Goal: Task Accomplishment & Management: Use online tool/utility

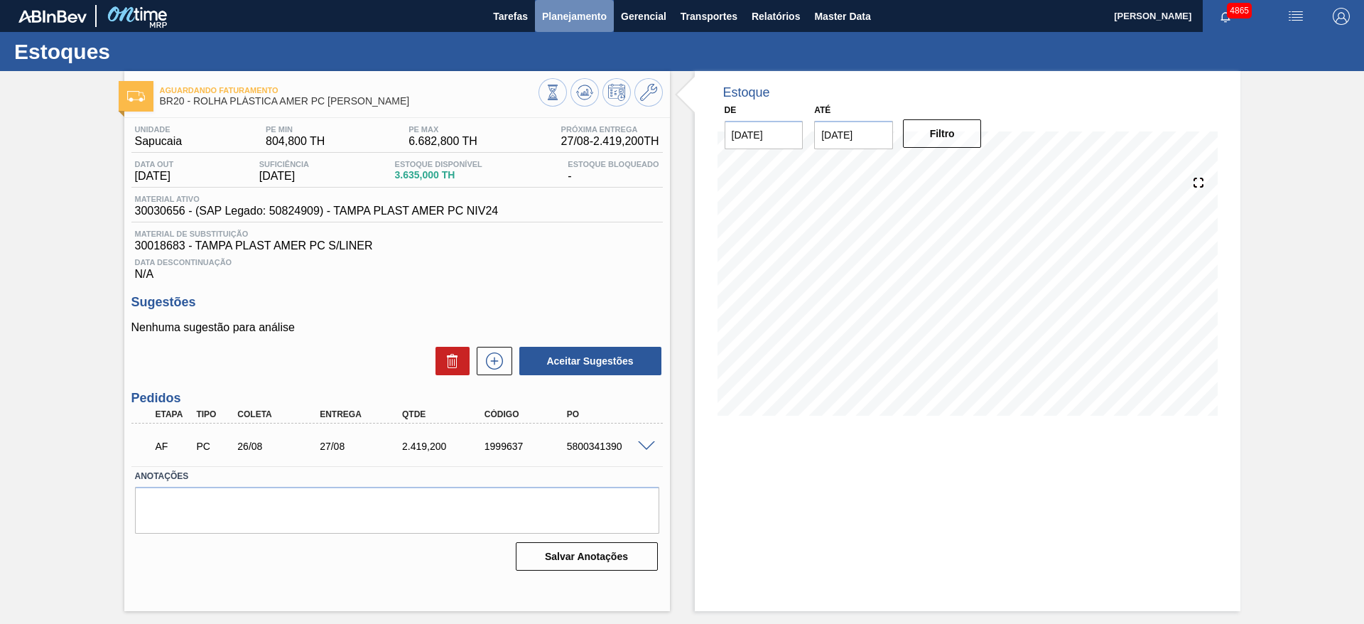
click at [552, 19] on span "Planejamento" at bounding box center [574, 16] width 65 height 17
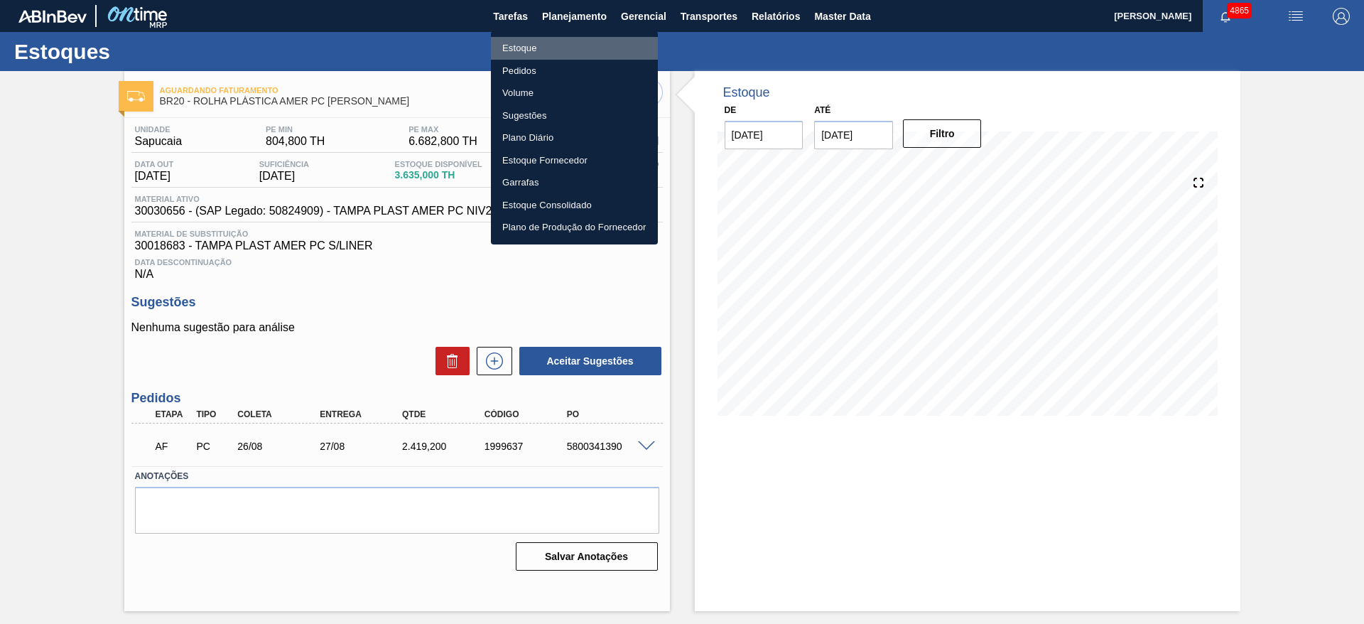
click at [544, 48] on li "Estoque" at bounding box center [574, 48] width 167 height 23
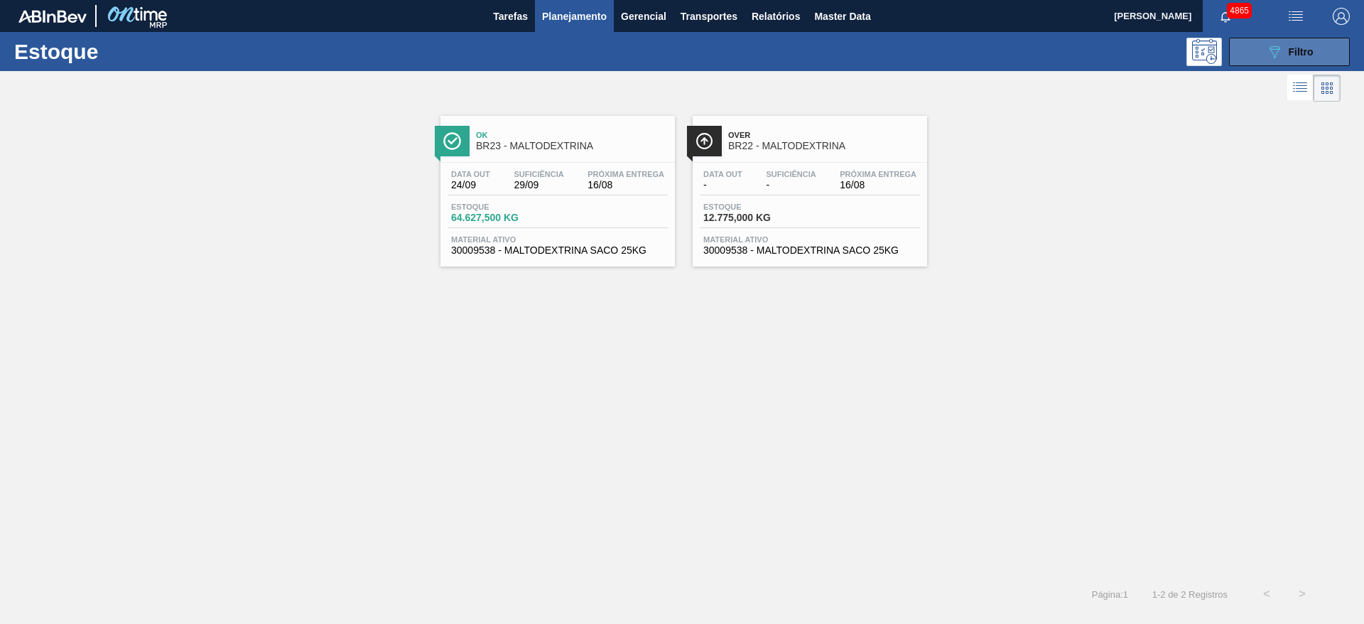
click at [1269, 64] on button "089F7B8B-B2A5-4AFE-B5C0-19BA573D28AC Filtro" at bounding box center [1289, 52] width 121 height 28
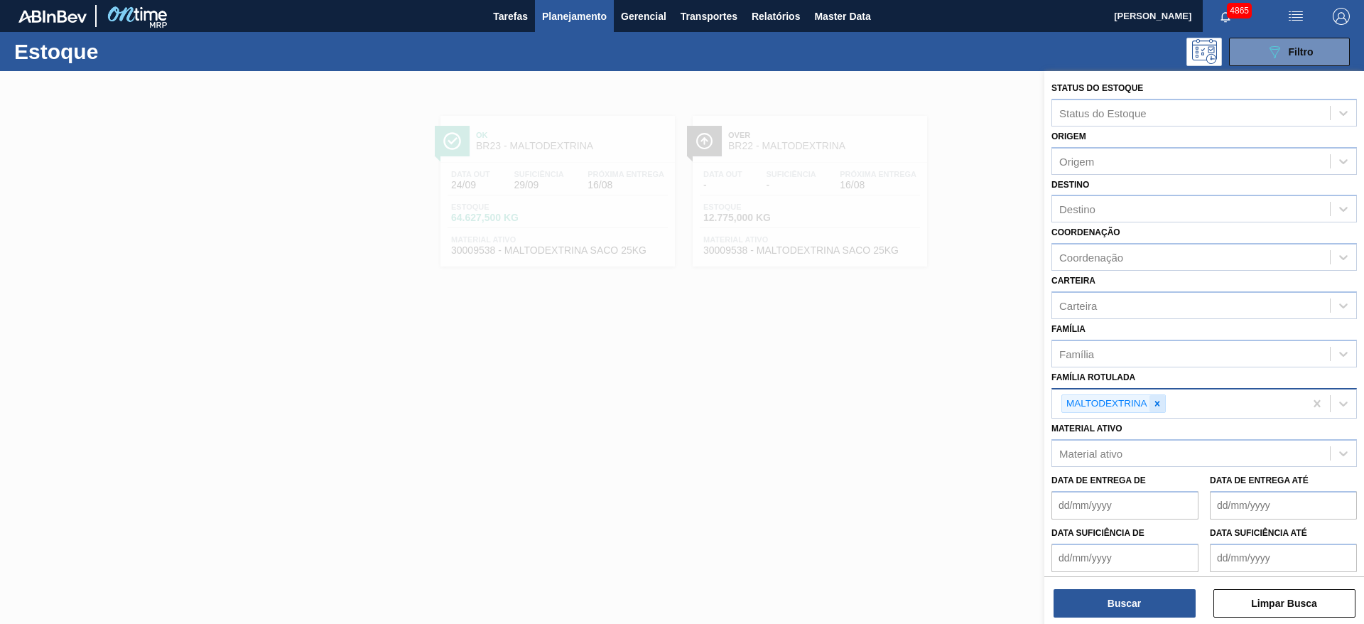
click at [1157, 399] on icon at bounding box center [1157, 404] width 10 height 10
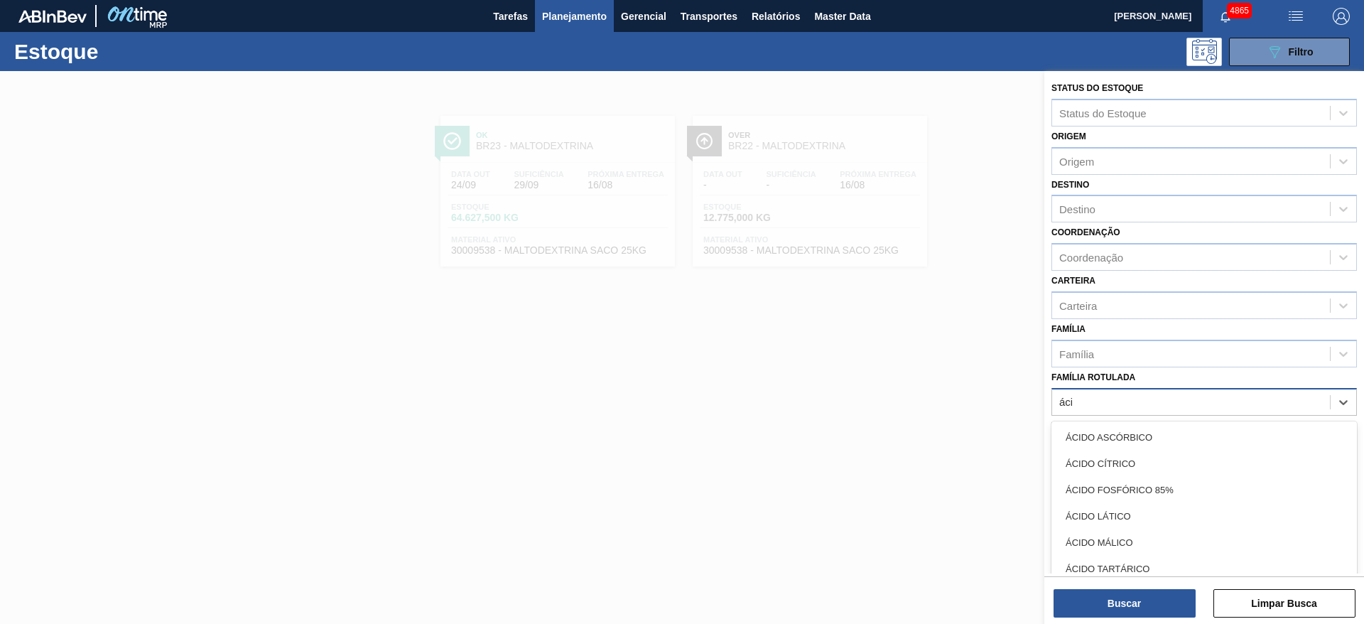
type Rotulada "ácid"
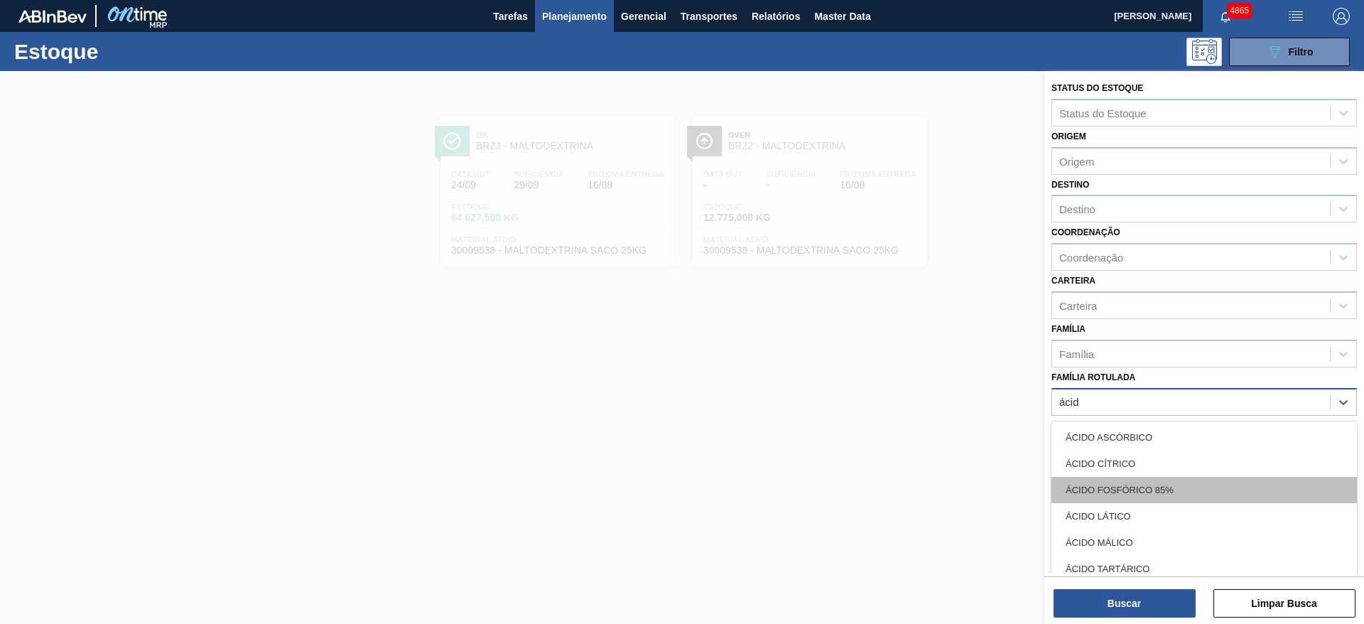
click at [1143, 494] on div "ÁCIDO FOSFÓRICO 85%" at bounding box center [1205, 490] width 306 height 26
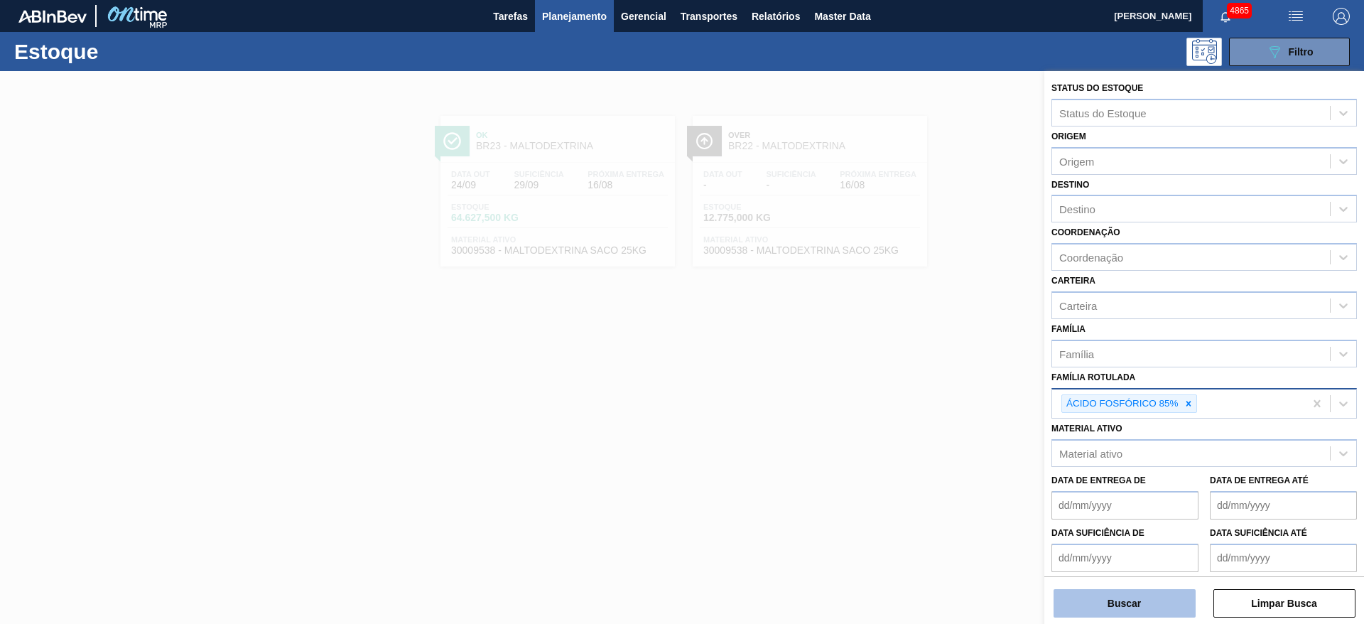
click at [1132, 604] on button "Buscar" at bounding box center [1125, 603] width 142 height 28
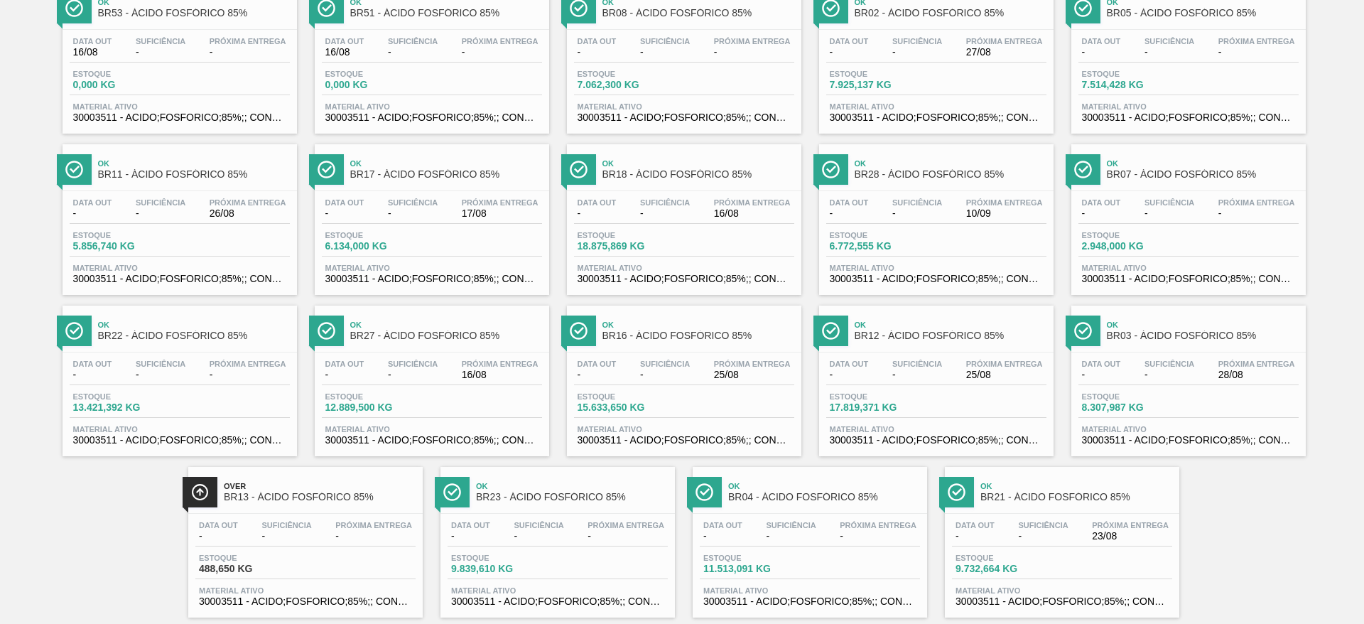
scroll to position [323, 0]
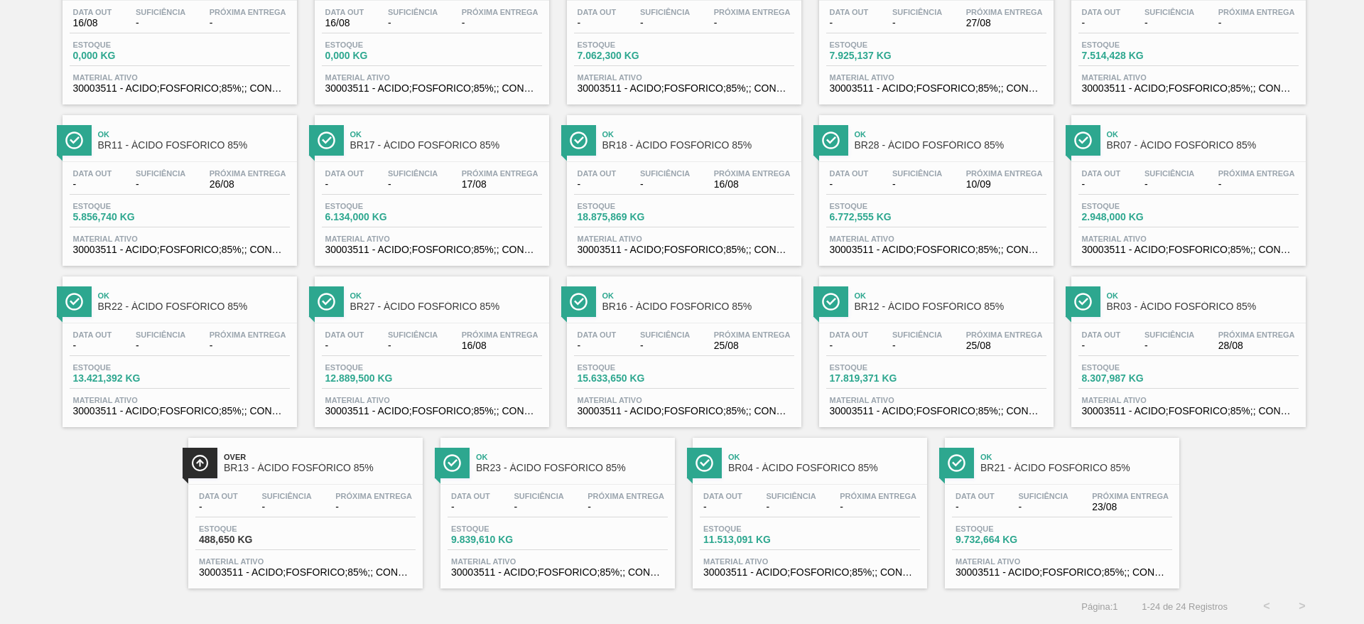
click at [319, 563] on span "Material ativo" at bounding box center [305, 561] width 213 height 9
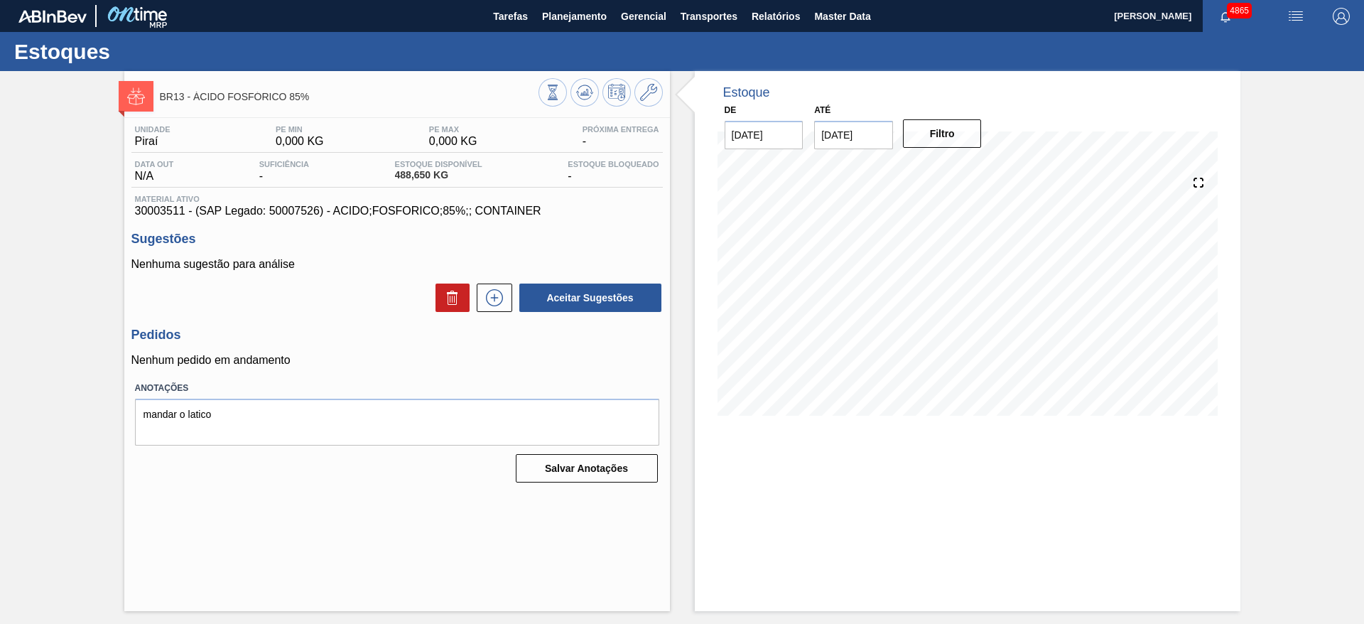
click at [144, 222] on div "Unidade Piraí PE MIN 0,000 KG PE MAX 0,000 KG Próxima Entrega - Data out N/A Su…" at bounding box center [397, 302] width 546 height 369
drag, startPoint x: 129, startPoint y: 212, endPoint x: 183, endPoint y: 215, distance: 54.0
click at [183, 215] on div "Unidade Piraí PE MIN 0,000 KG PE MAX 0,000 KG Próxima Entrega - Data out N/A Su…" at bounding box center [397, 302] width 546 height 369
copy span "30003511"
click at [497, 302] on icon at bounding box center [494, 297] width 23 height 17
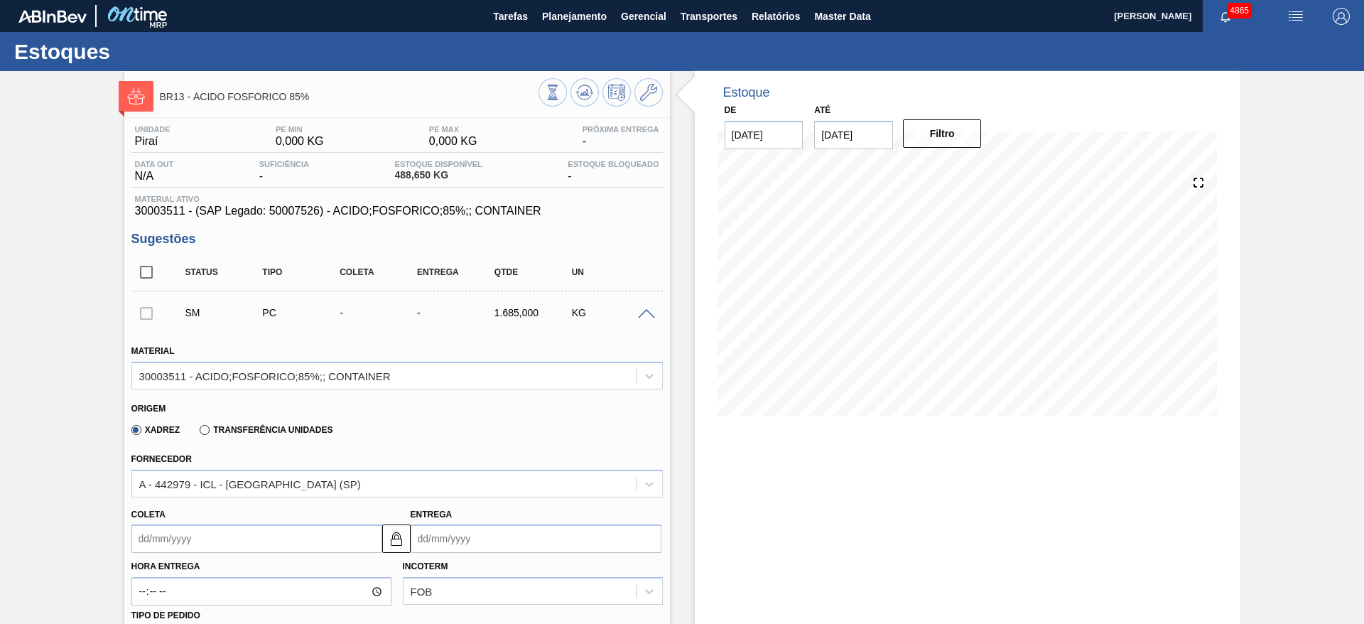
click at [319, 529] on input "Coleta" at bounding box center [256, 538] width 251 height 28
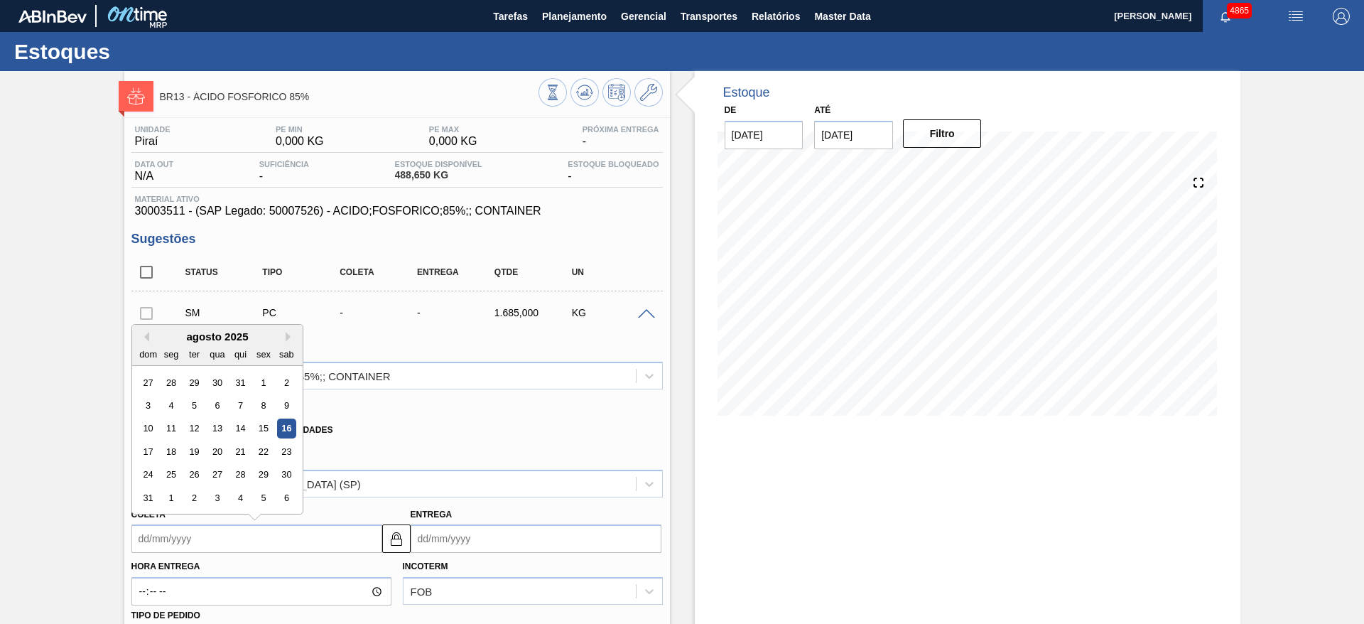
click at [207, 340] on div "agosto 2025" at bounding box center [217, 336] width 171 height 12
click at [175, 448] on div "18" at bounding box center [170, 451] width 19 height 19
type input "[DATE]"
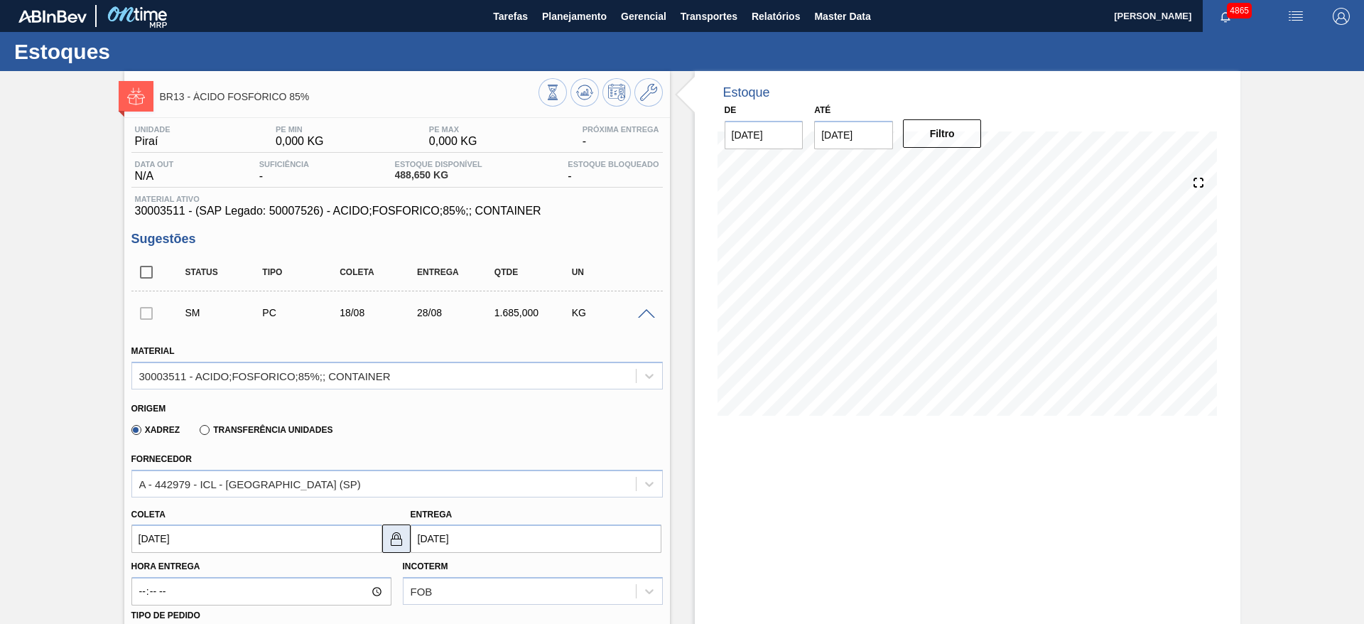
click at [388, 545] on img at bounding box center [396, 538] width 17 height 17
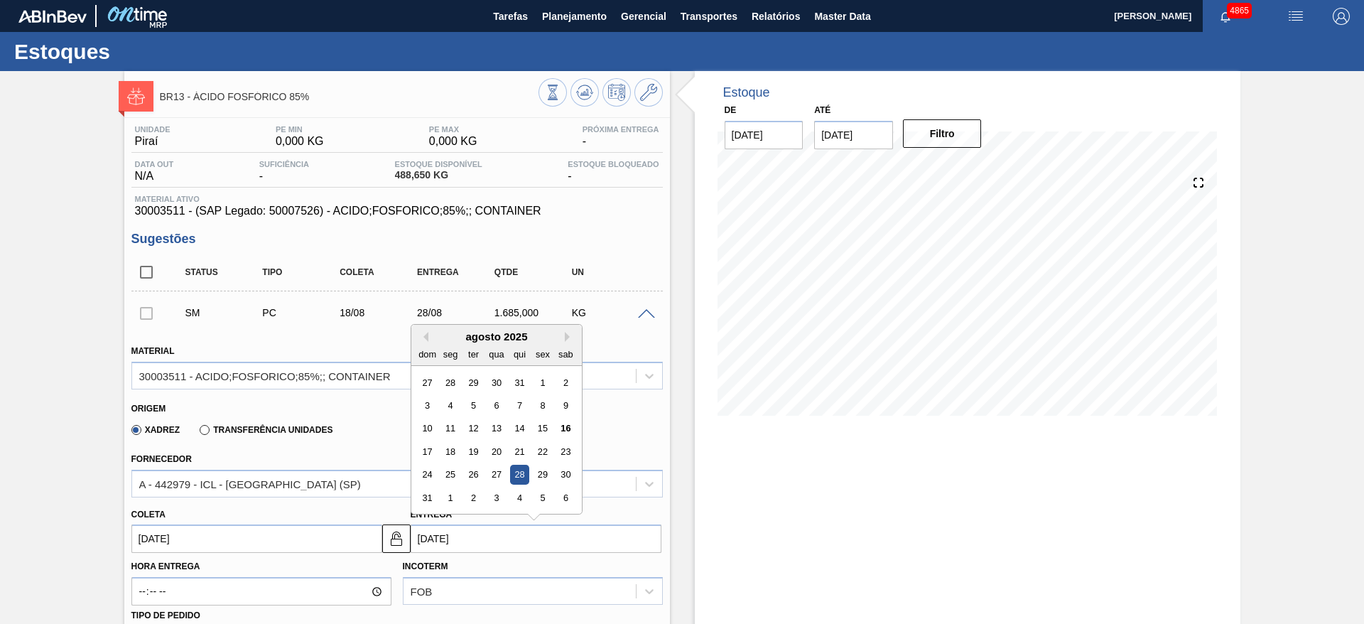
click at [436, 541] on input "[DATE]" at bounding box center [536, 538] width 251 height 28
click at [475, 449] on div "19" at bounding box center [472, 451] width 19 height 19
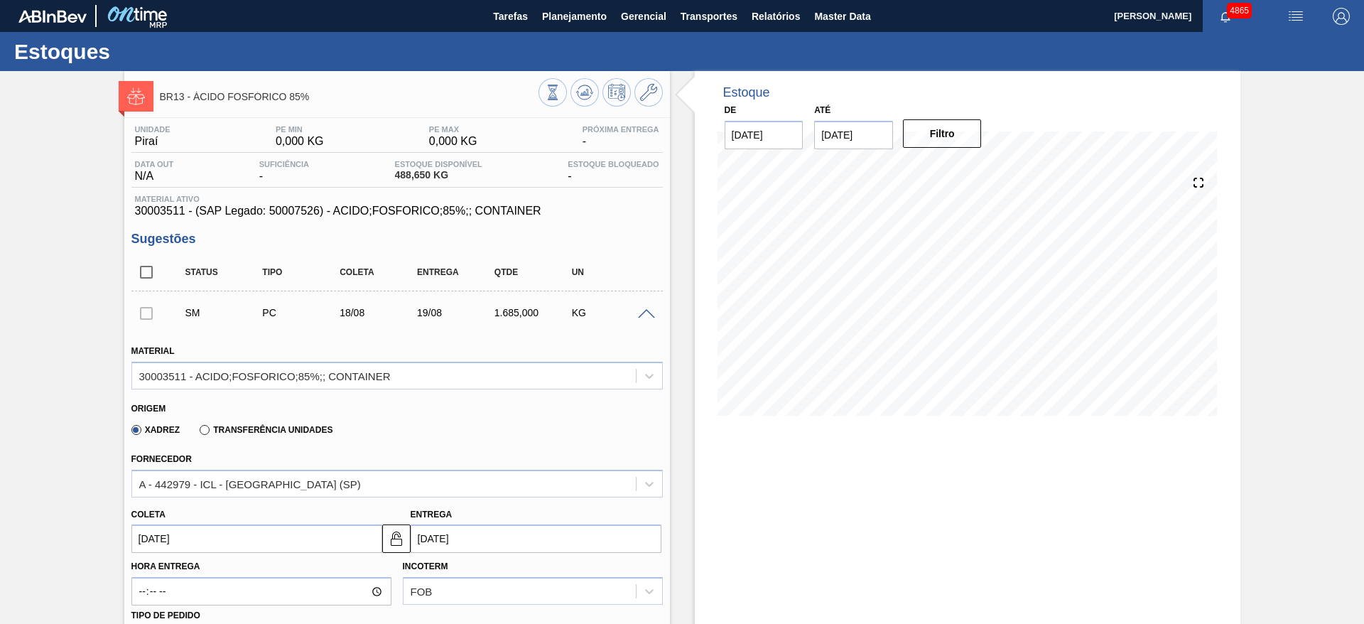
type input "[DATE]"
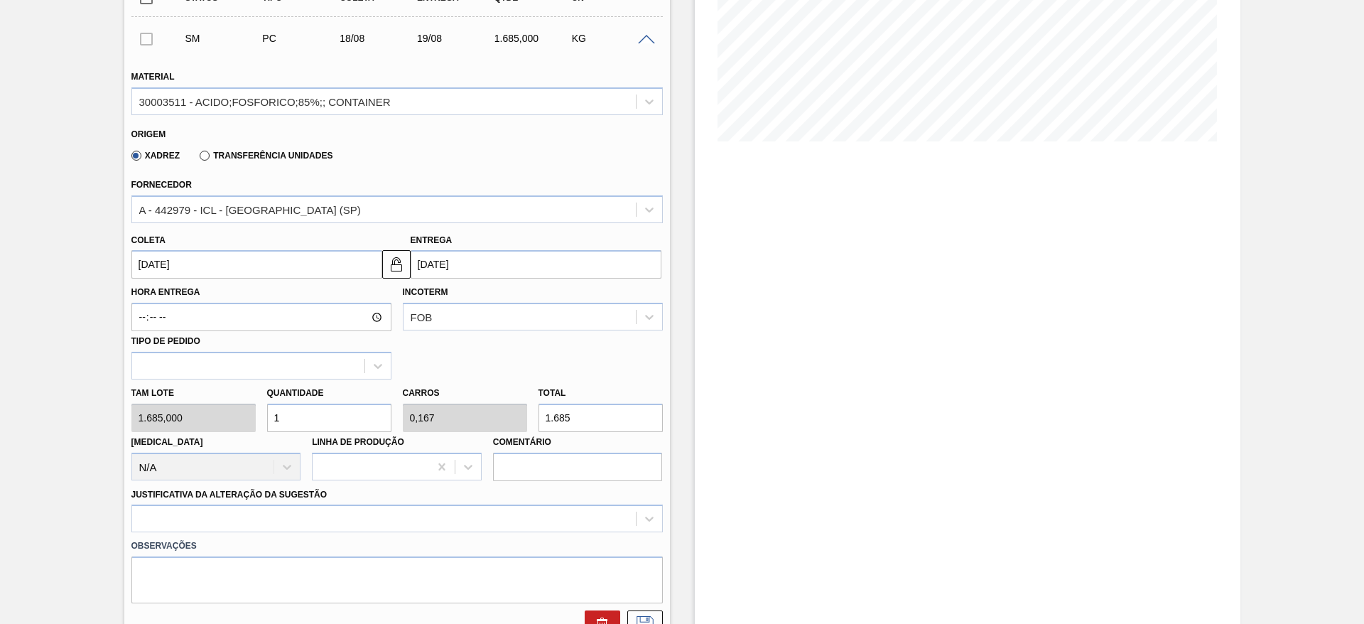
scroll to position [289, 0]
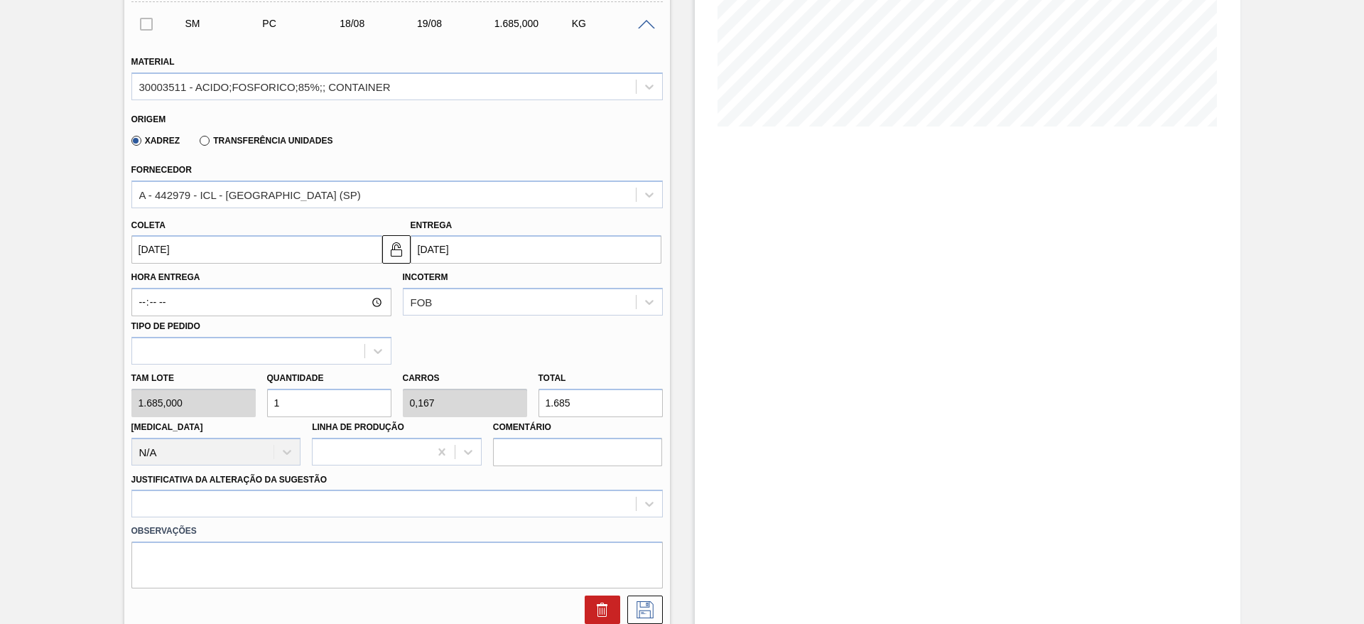
click at [249, 408] on div "Tam lote 1.685,000 Quantidade 1 Carros 0,167 Total 1.685 [MEDICAL_DATA] N/A Lin…" at bounding box center [397, 415] width 543 height 102
type input "3"
type input "0,5"
type input "5.055"
type input "0"
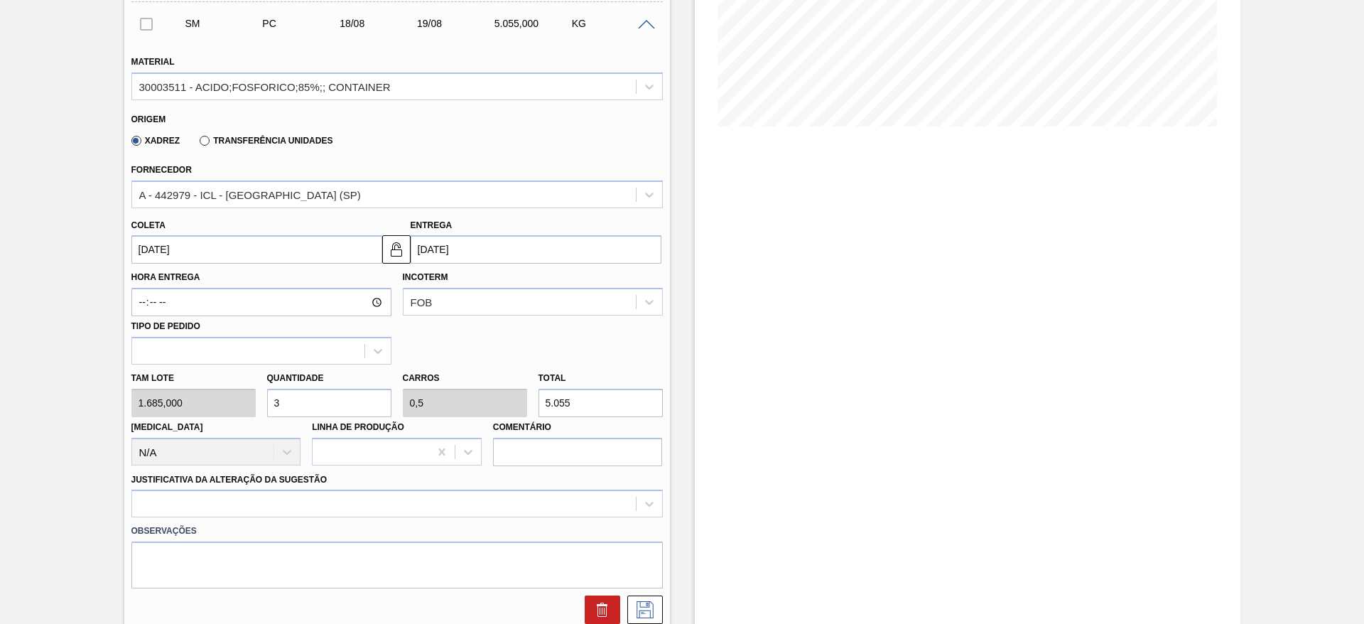
type input "0"
type input "2"
type input "0,333"
type input "3.370"
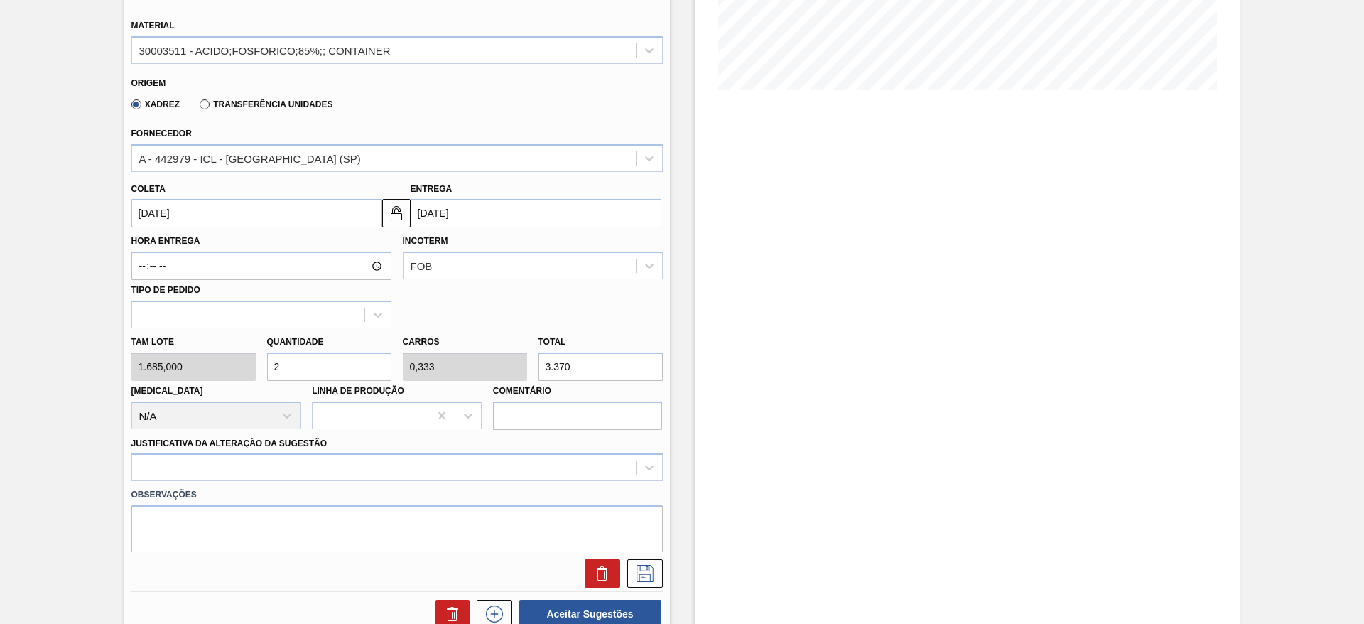
scroll to position [343, 0]
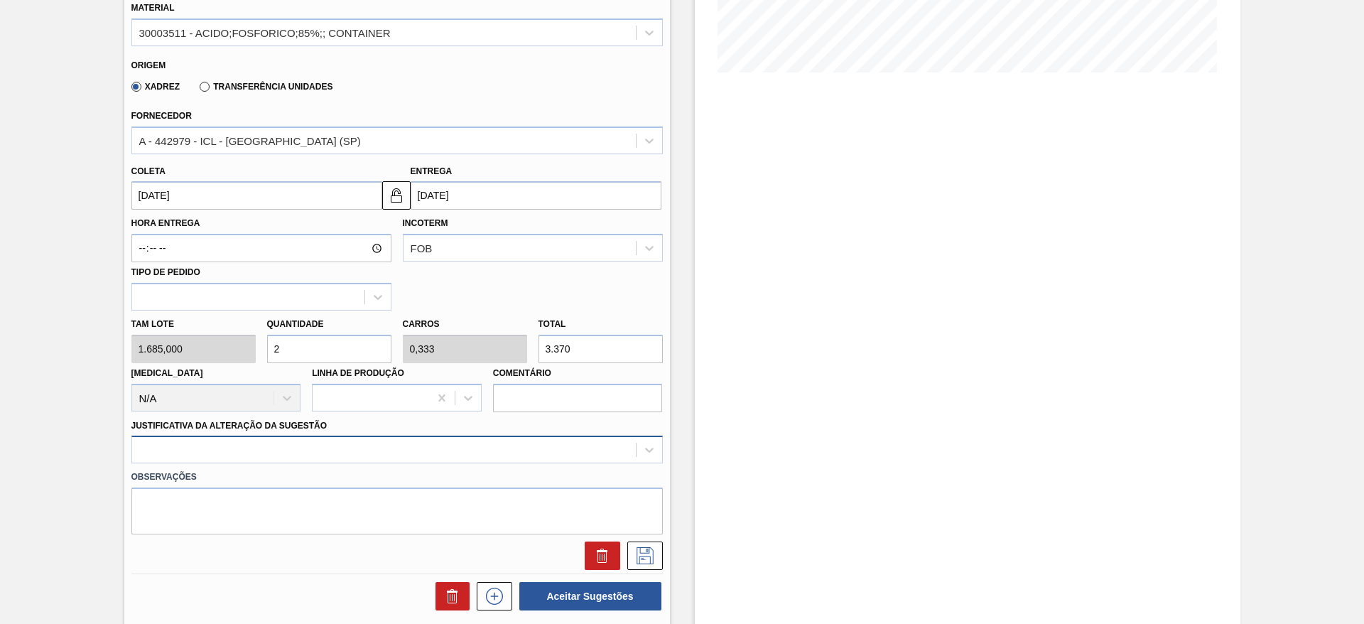
type input "2"
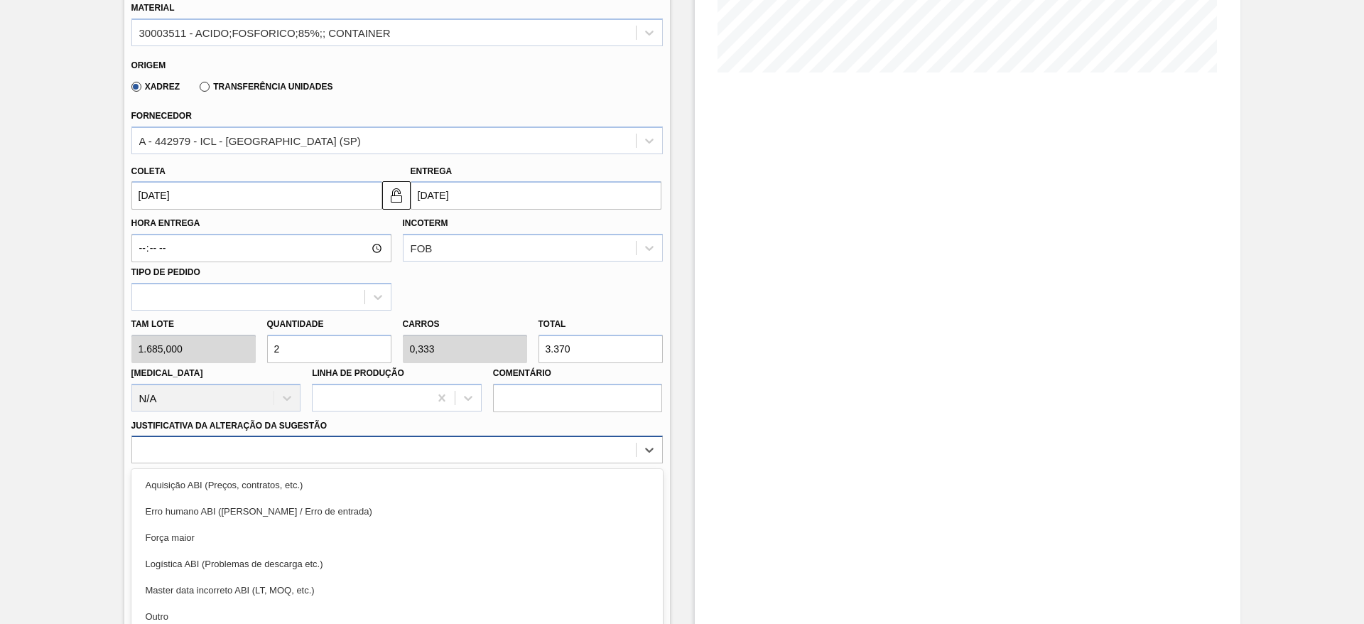
scroll to position [407, 0]
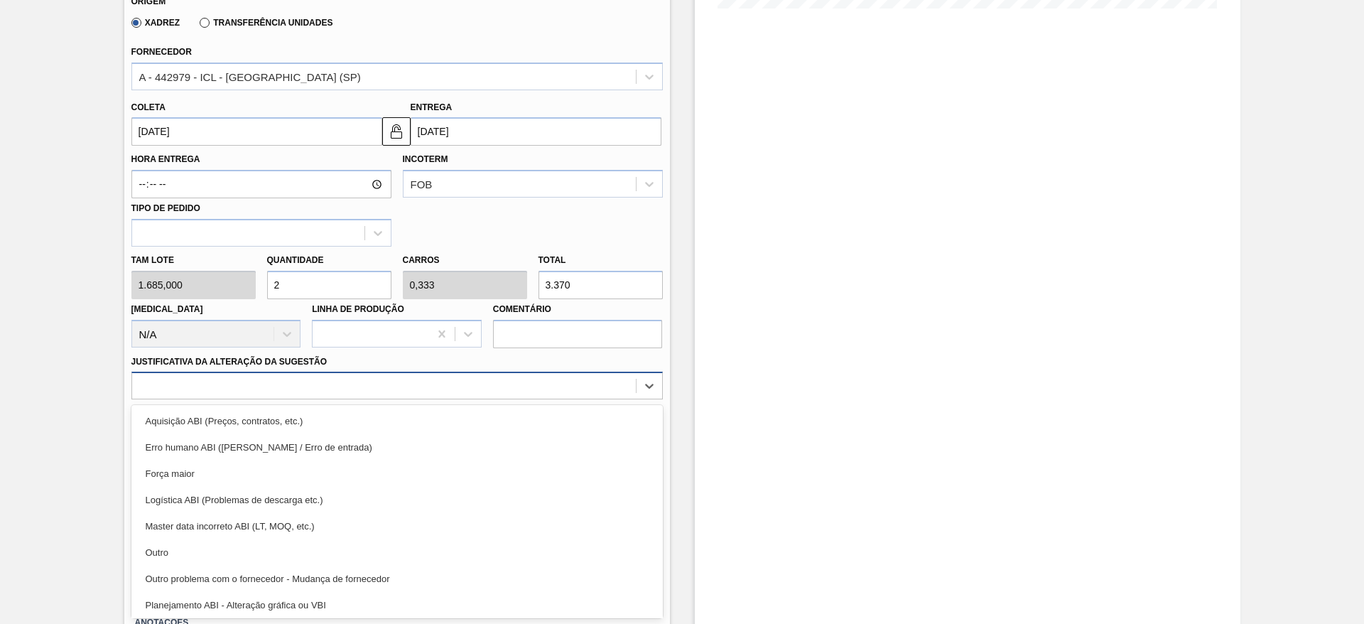
click at [548, 399] on div "option Força maior focused, 3 of 18. 18 results available. Use Up and Down to c…" at bounding box center [396, 386] width 531 height 28
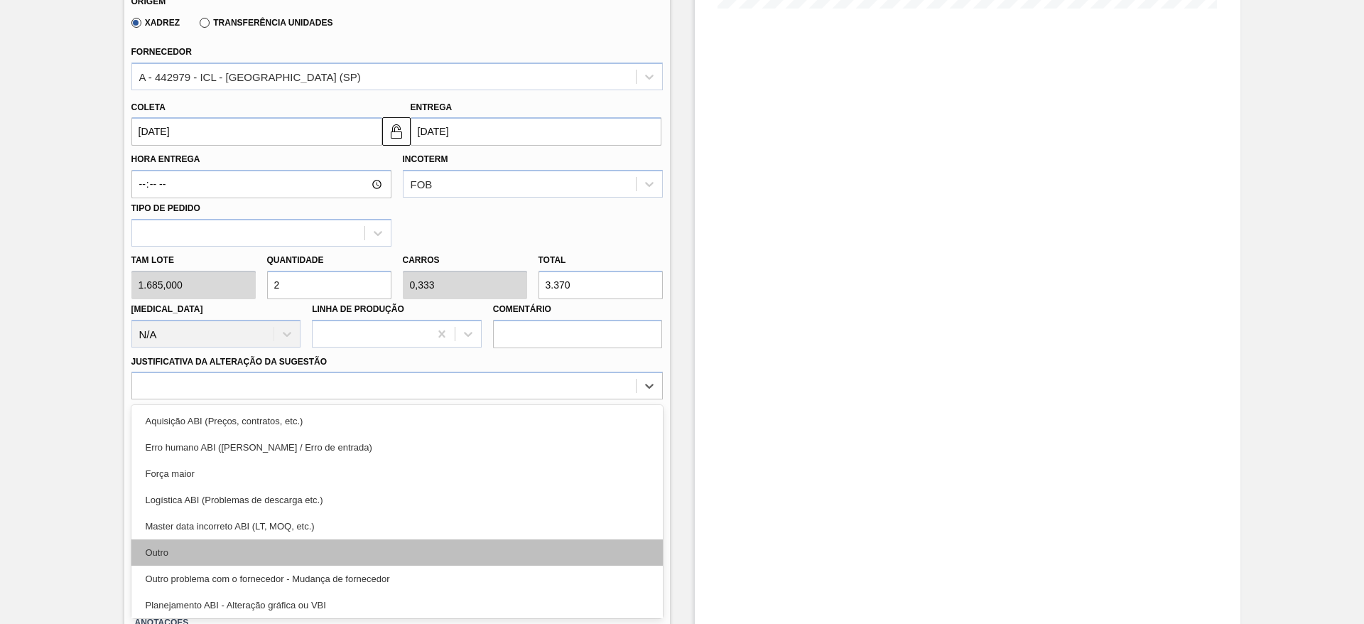
click at [436, 553] on div "Outro" at bounding box center [396, 552] width 531 height 26
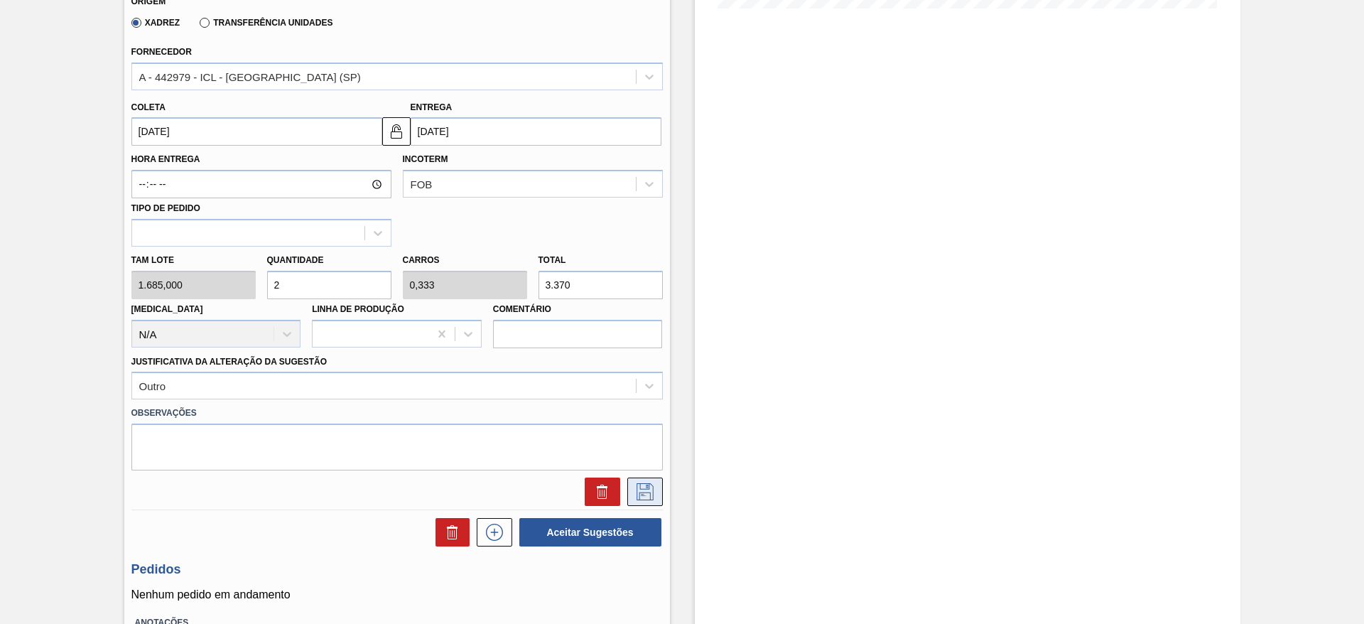
click at [654, 497] on icon at bounding box center [645, 491] width 23 height 17
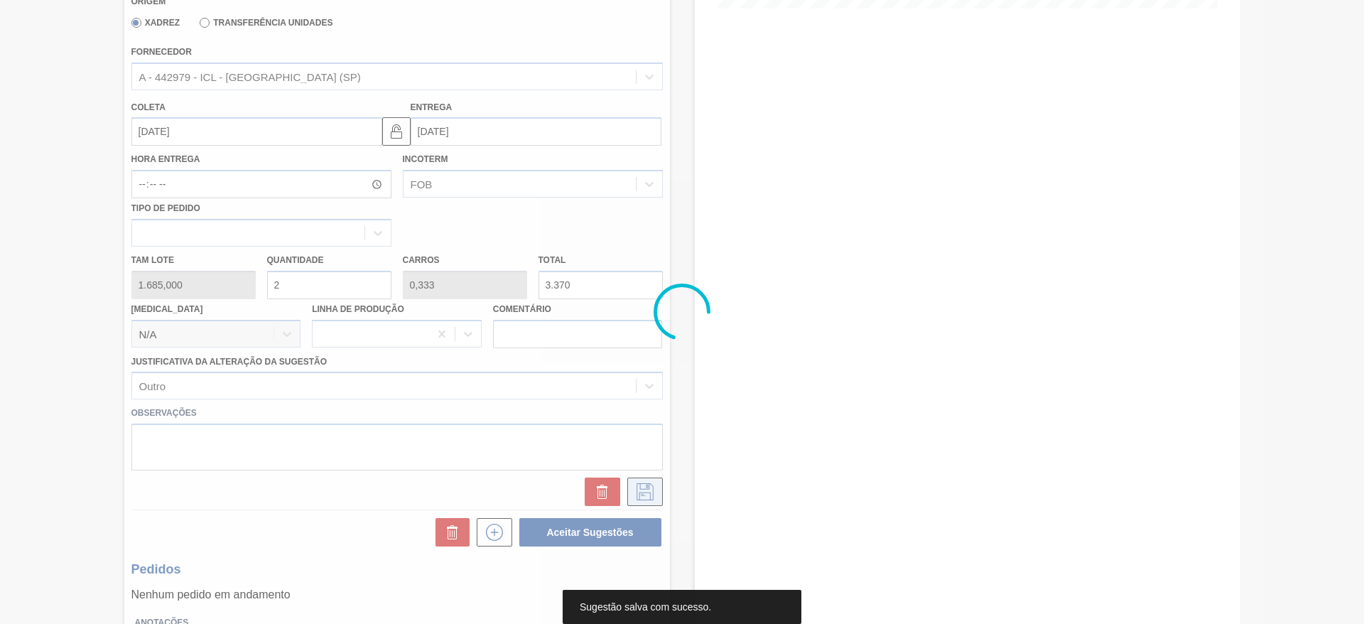
scroll to position [0, 0]
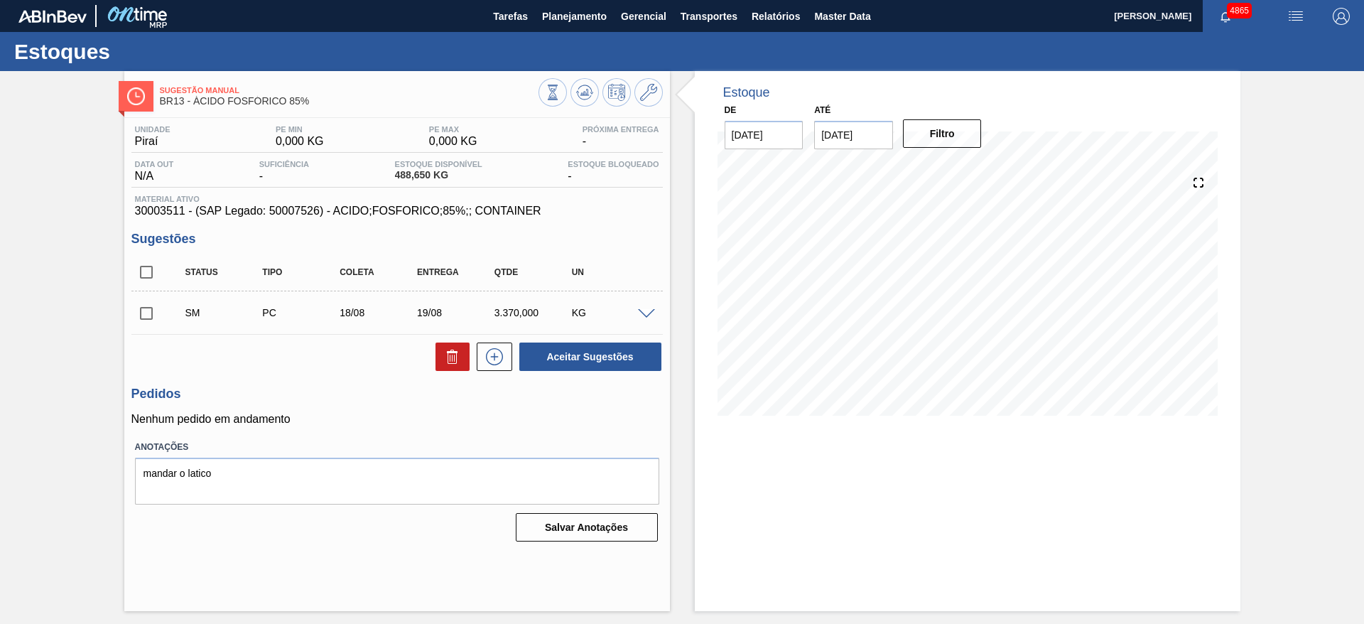
click at [647, 314] on span at bounding box center [646, 314] width 17 height 11
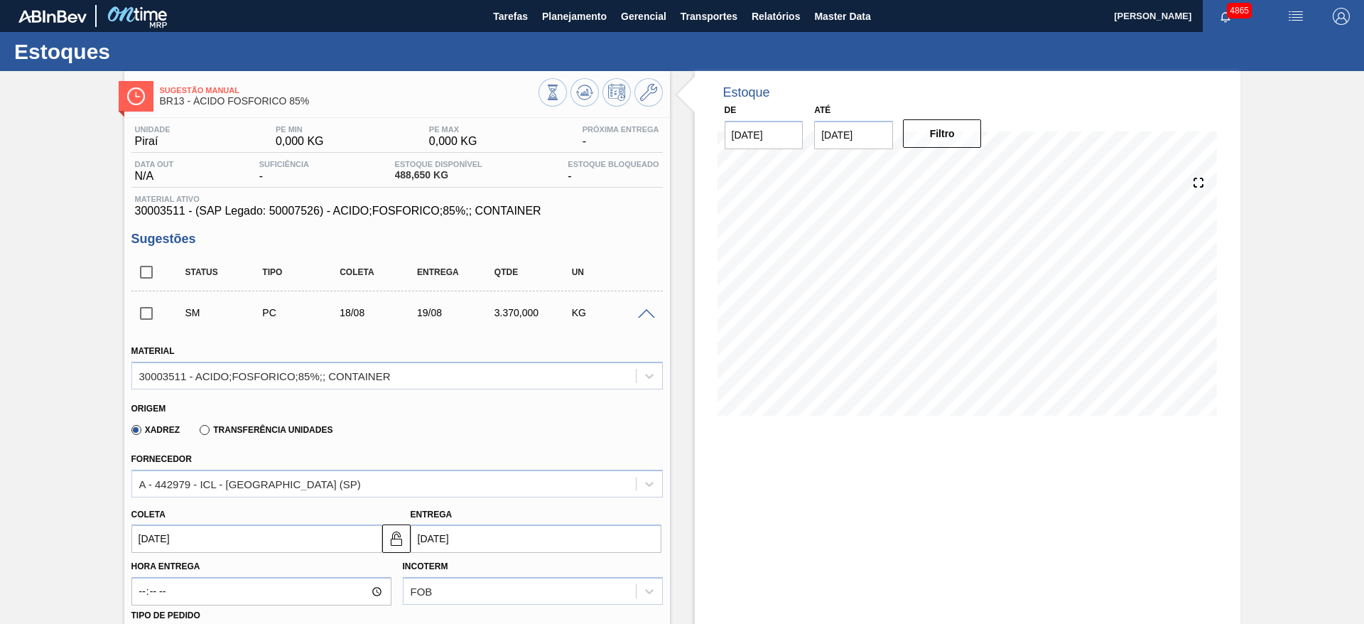
click at [647, 314] on span at bounding box center [646, 314] width 17 height 11
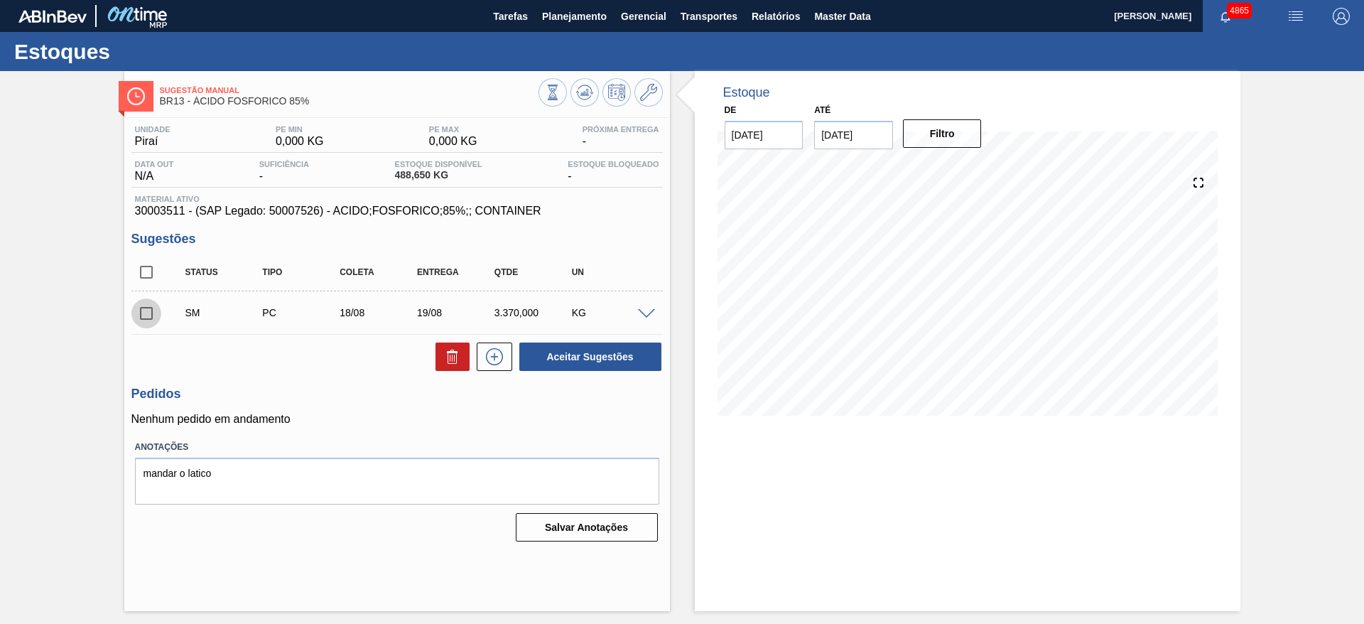
click at [151, 314] on input "checkbox" at bounding box center [146, 313] width 30 height 30
click at [590, 359] on button "Aceitar Sugestões" at bounding box center [590, 356] width 142 height 28
checkbox input "false"
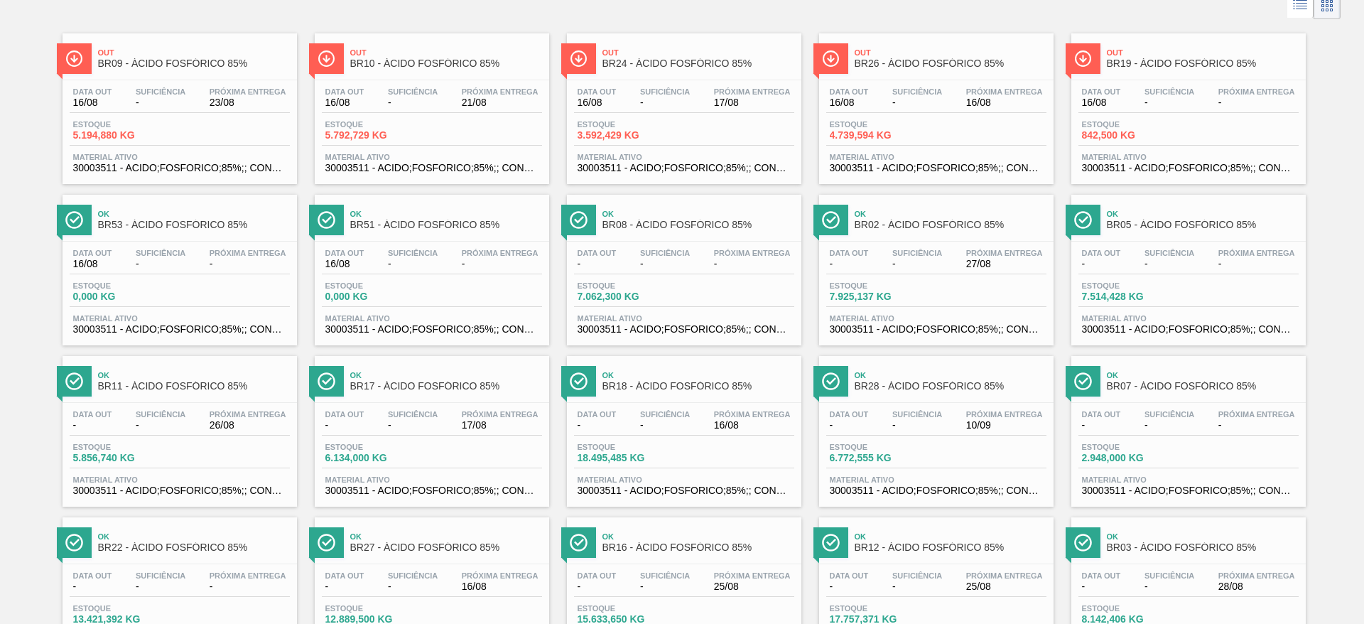
scroll to position [80, 0]
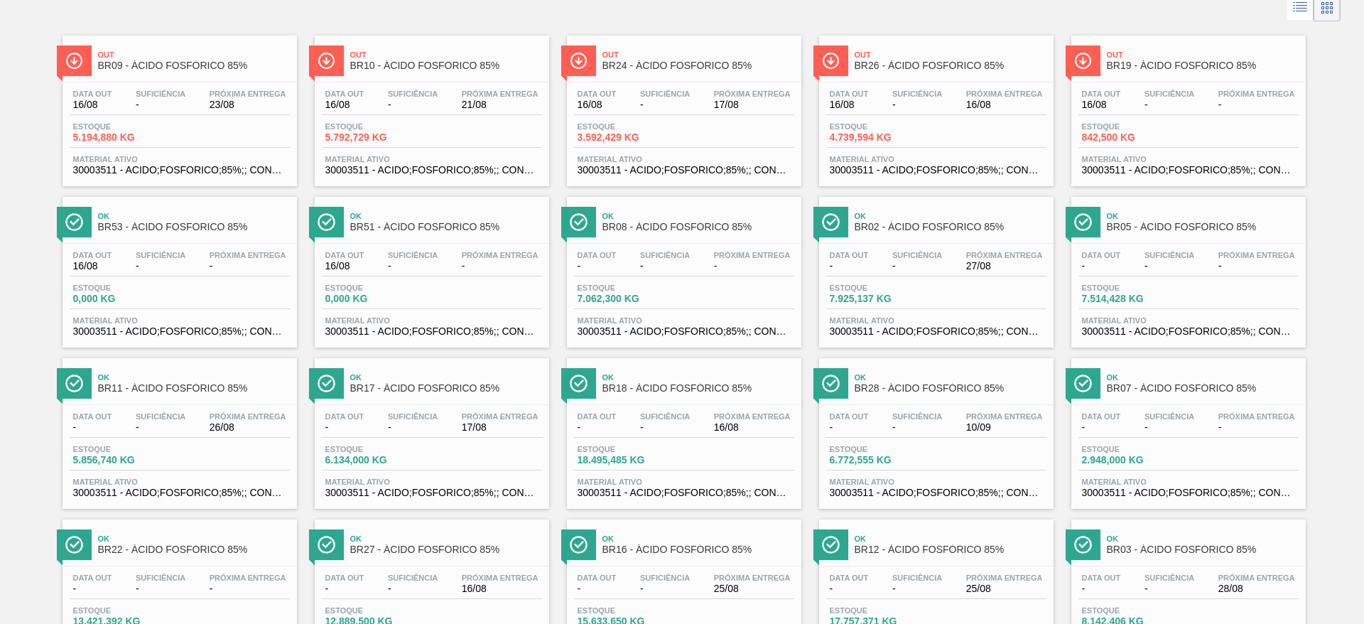
click at [1125, 109] on div "Data [DATE] Suficiência - Próxima Entrega -" at bounding box center [1188, 103] width 220 height 26
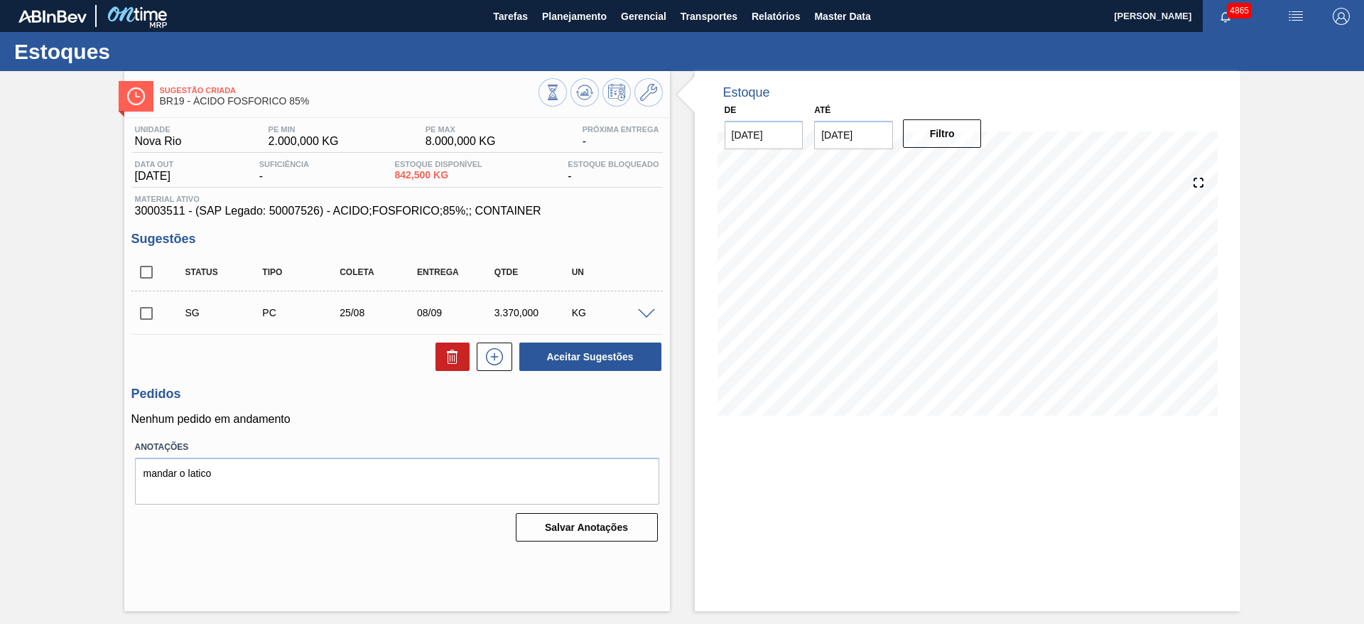
click at [653, 312] on span at bounding box center [646, 314] width 17 height 11
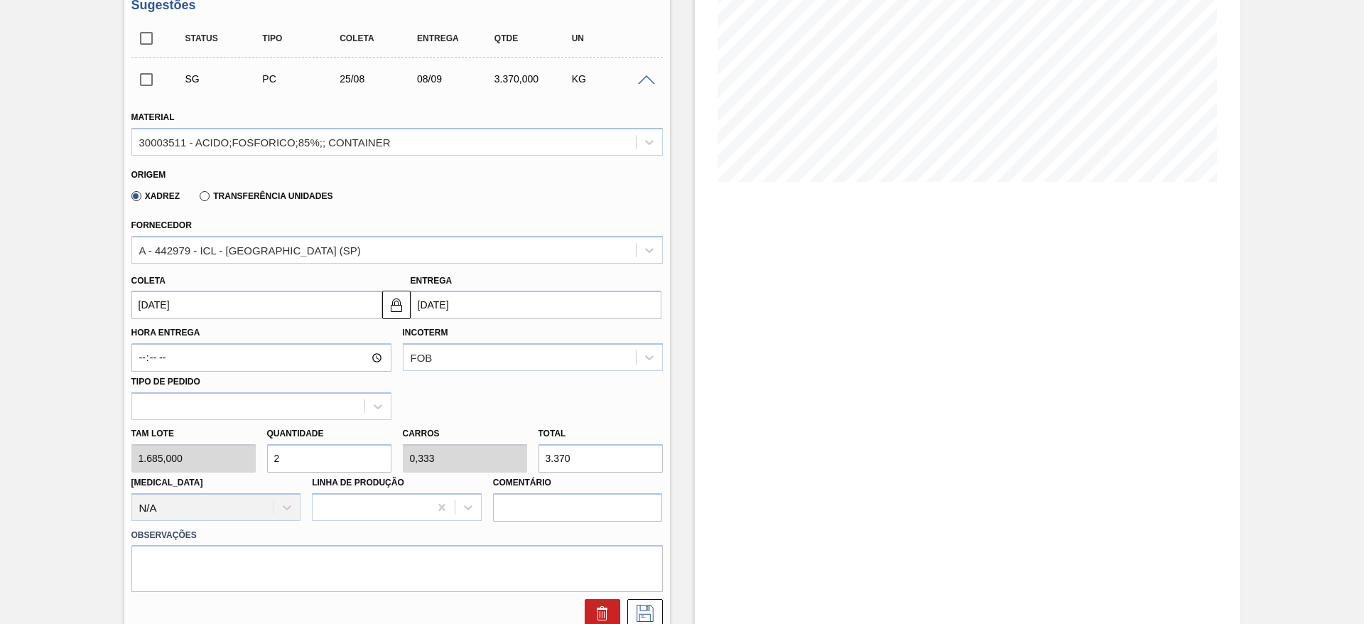
scroll to position [239, 0]
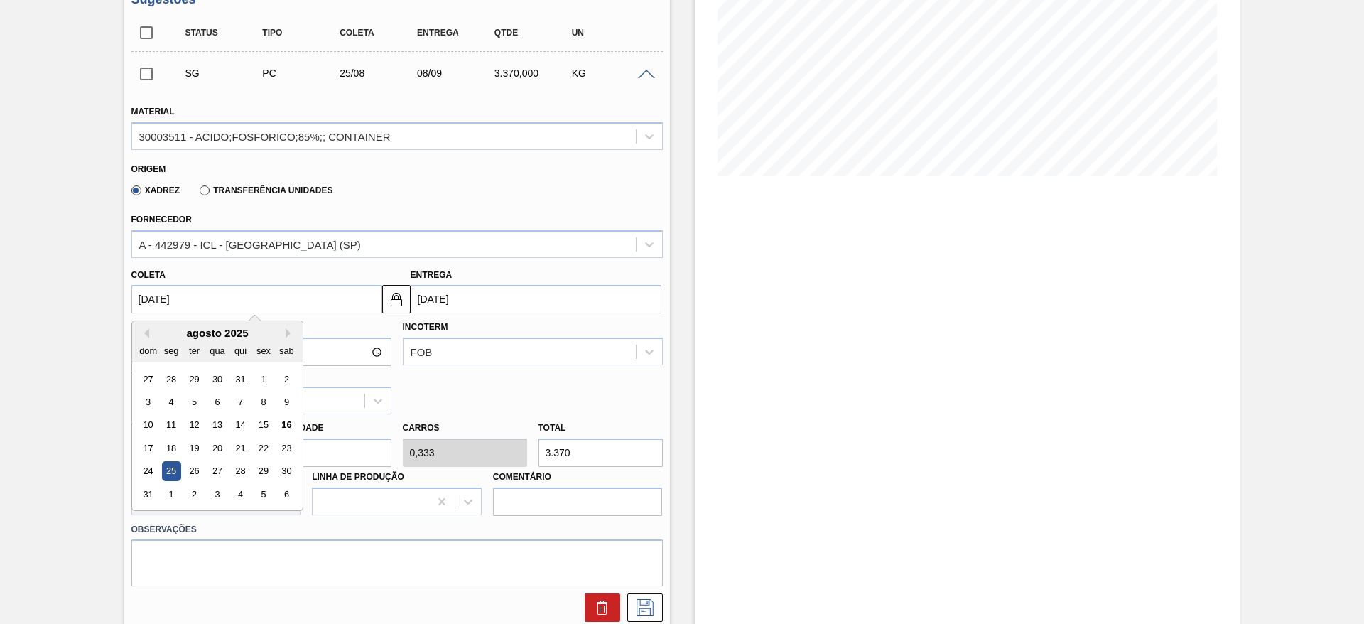
click at [229, 288] on input "[DATE]" at bounding box center [256, 299] width 251 height 28
click at [173, 440] on div "18" at bounding box center [170, 447] width 19 height 19
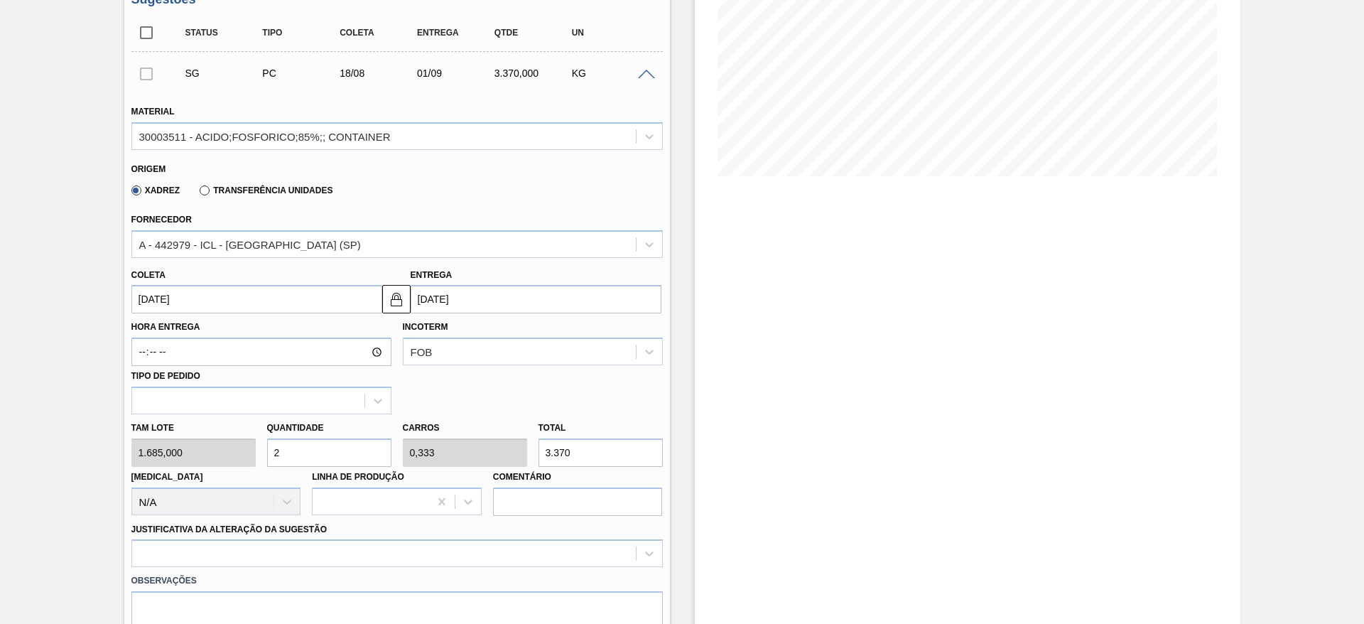
type input "[DATE]"
click at [396, 306] on img at bounding box center [396, 299] width 17 height 17
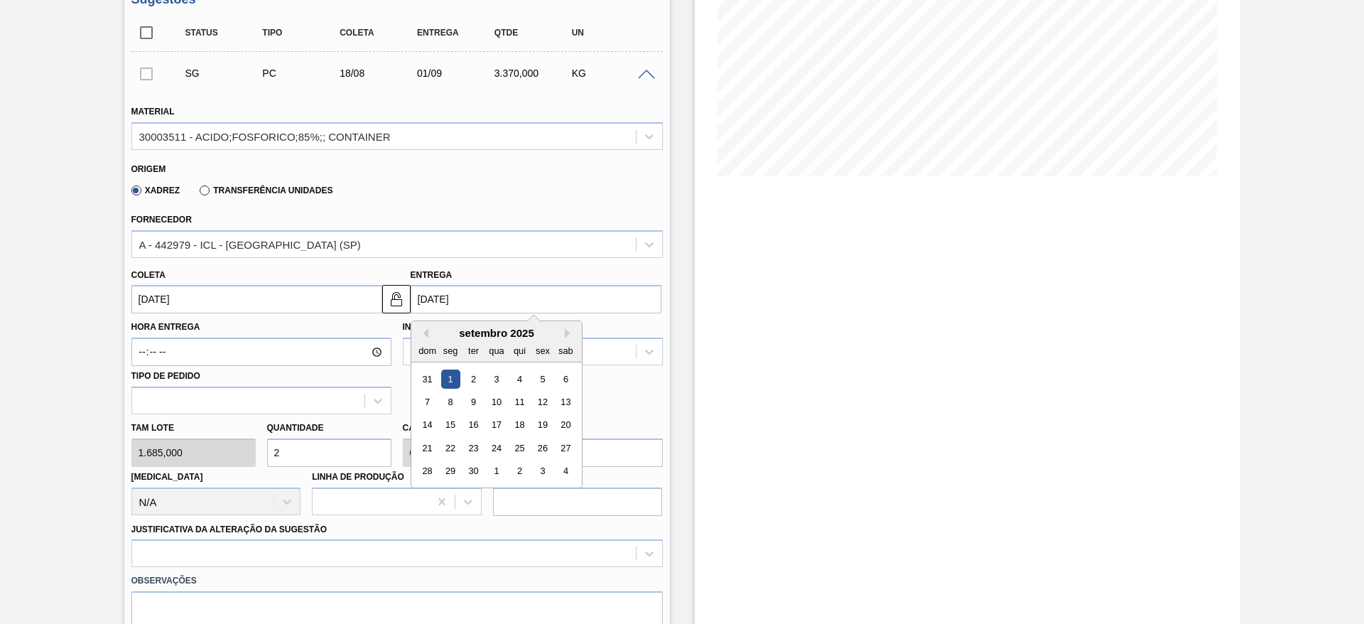
click at [427, 305] on input "[DATE]" at bounding box center [536, 299] width 251 height 28
click at [424, 331] on button "Previous Month" at bounding box center [423, 333] width 10 height 10
click at [472, 448] on div "19" at bounding box center [472, 447] width 19 height 19
type input "[DATE]"
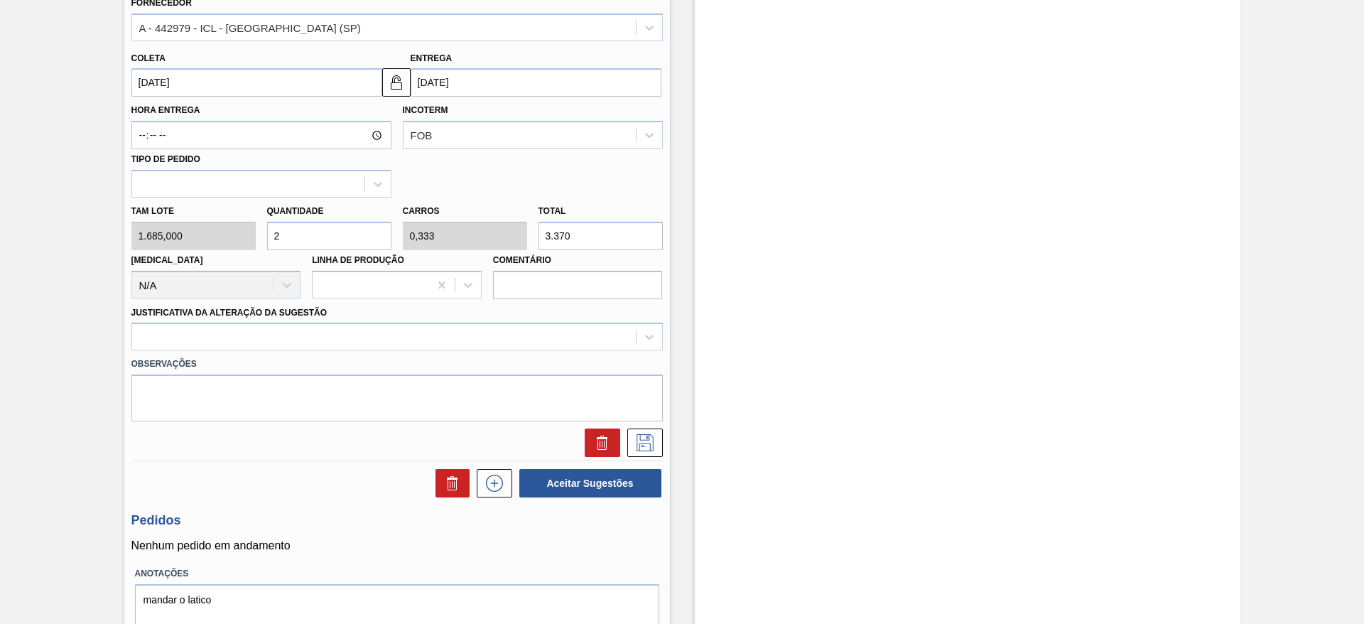
scroll to position [476, 0]
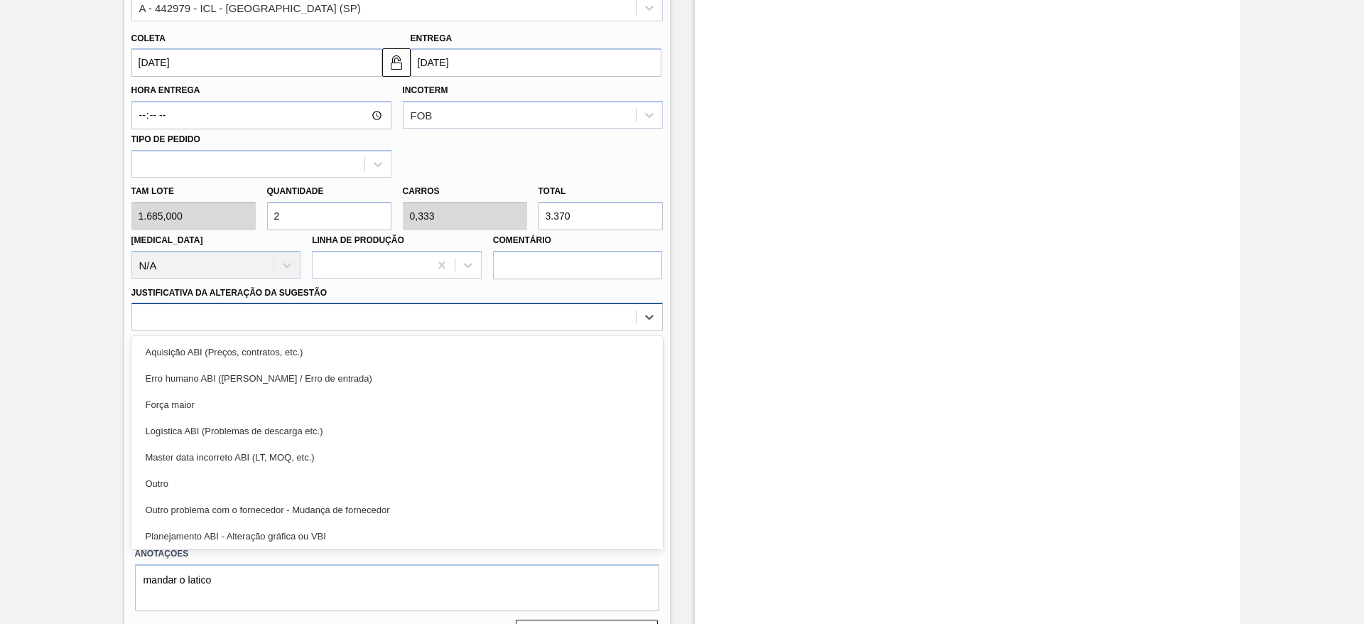
click at [622, 315] on div at bounding box center [384, 317] width 504 height 21
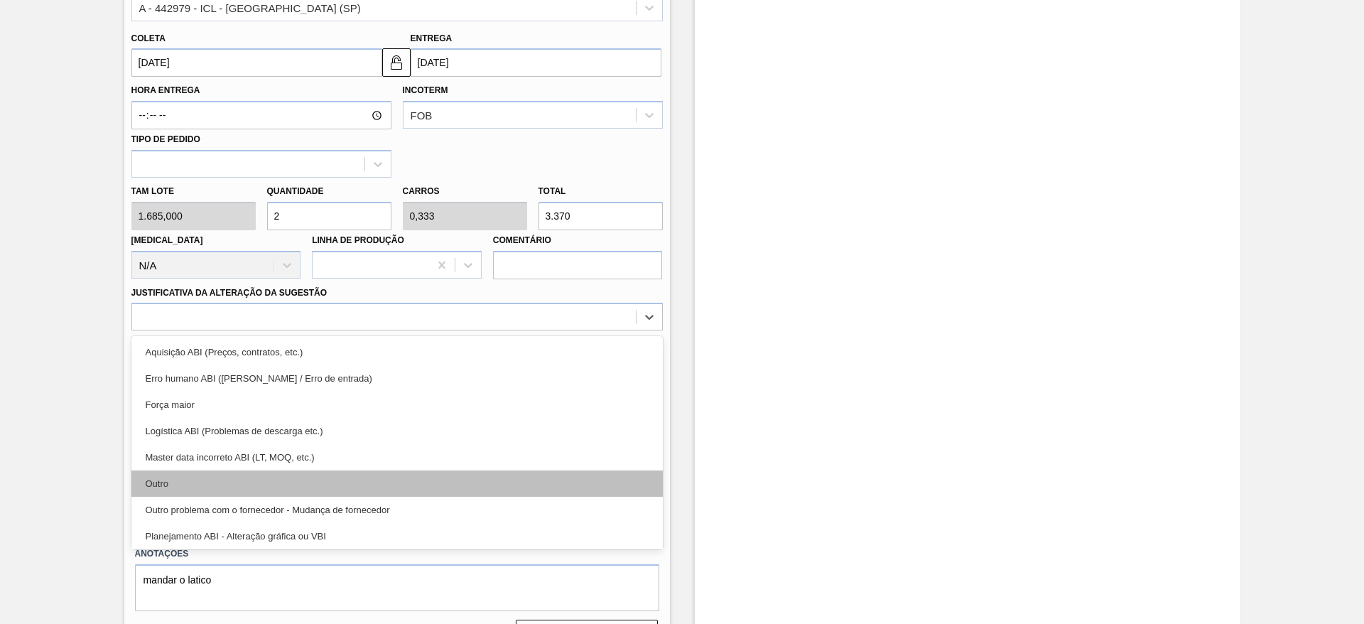
click at [556, 490] on div "Outro" at bounding box center [396, 483] width 531 height 26
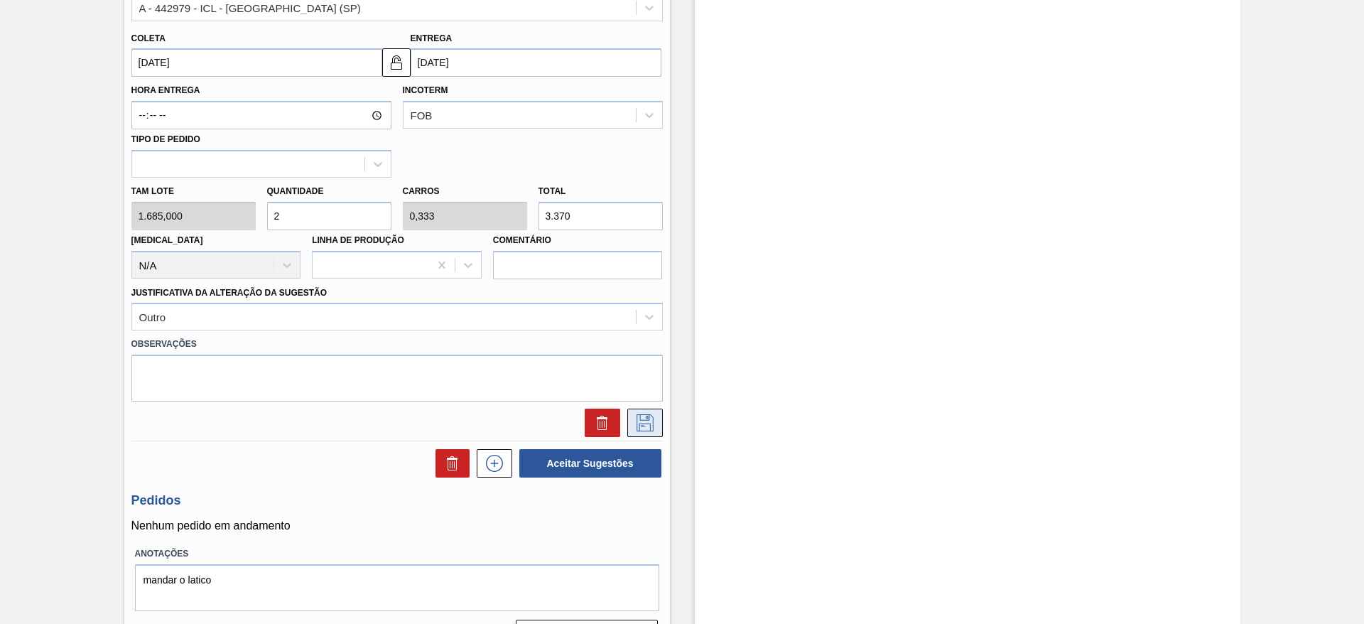
click at [647, 409] on button at bounding box center [645, 423] width 36 height 28
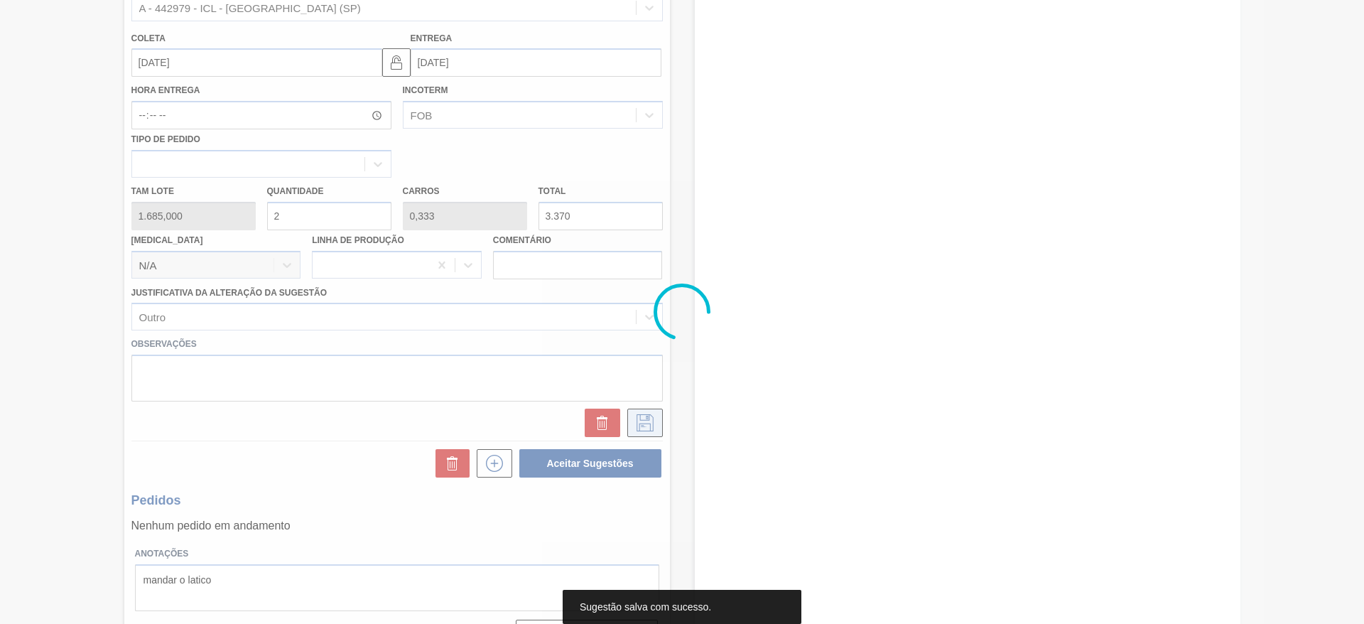
scroll to position [0, 0]
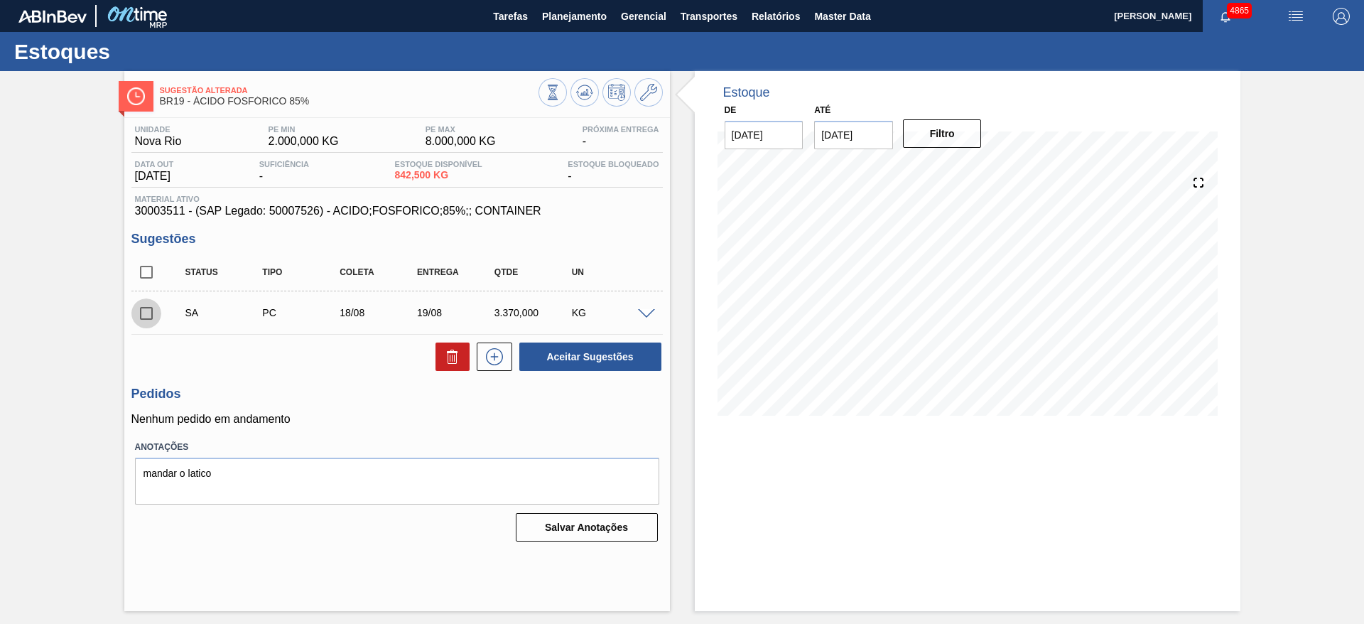
click at [147, 319] on input "checkbox" at bounding box center [146, 313] width 30 height 30
click at [572, 352] on button "Aceitar Sugestões" at bounding box center [590, 356] width 142 height 28
checkbox input "false"
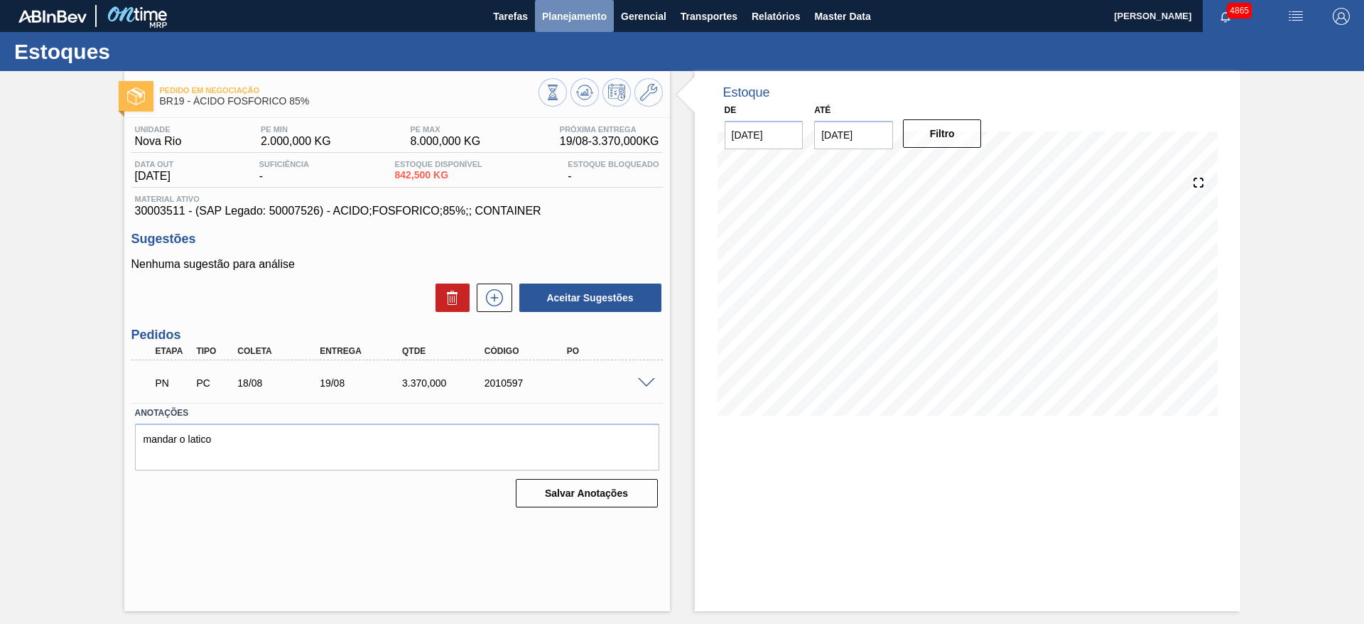
click at [573, 19] on span "Planejamento" at bounding box center [574, 16] width 65 height 17
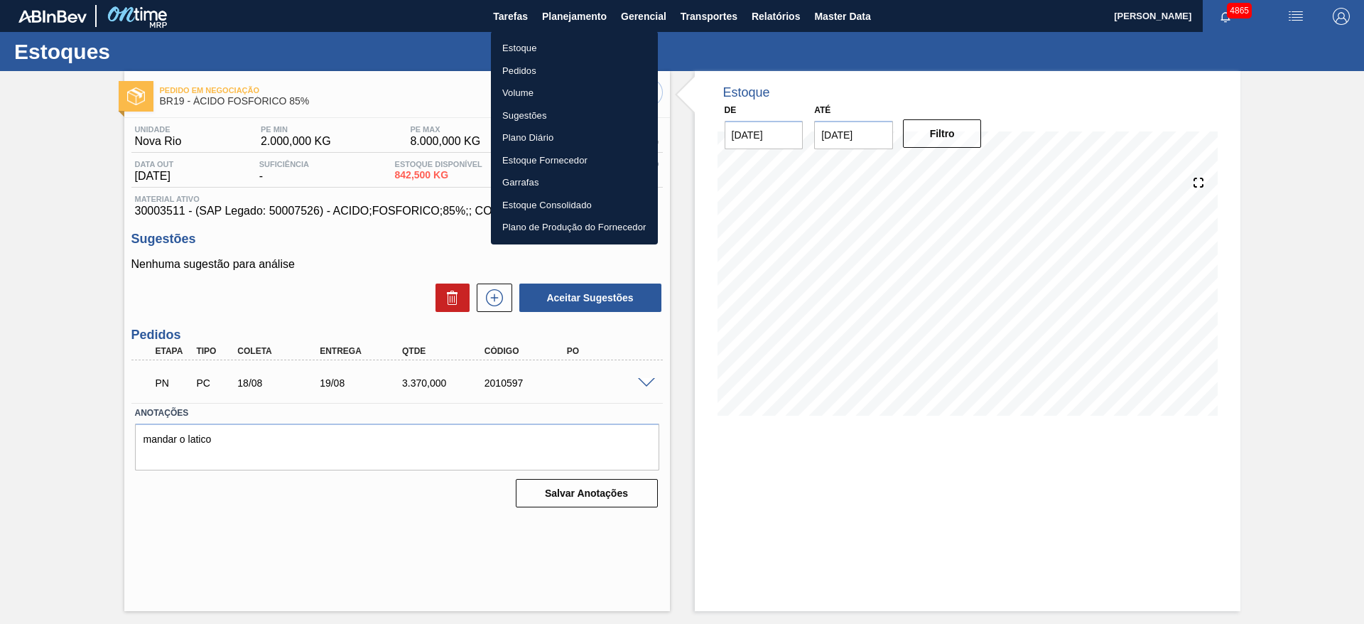
click at [463, 88] on div at bounding box center [682, 312] width 1364 height 624
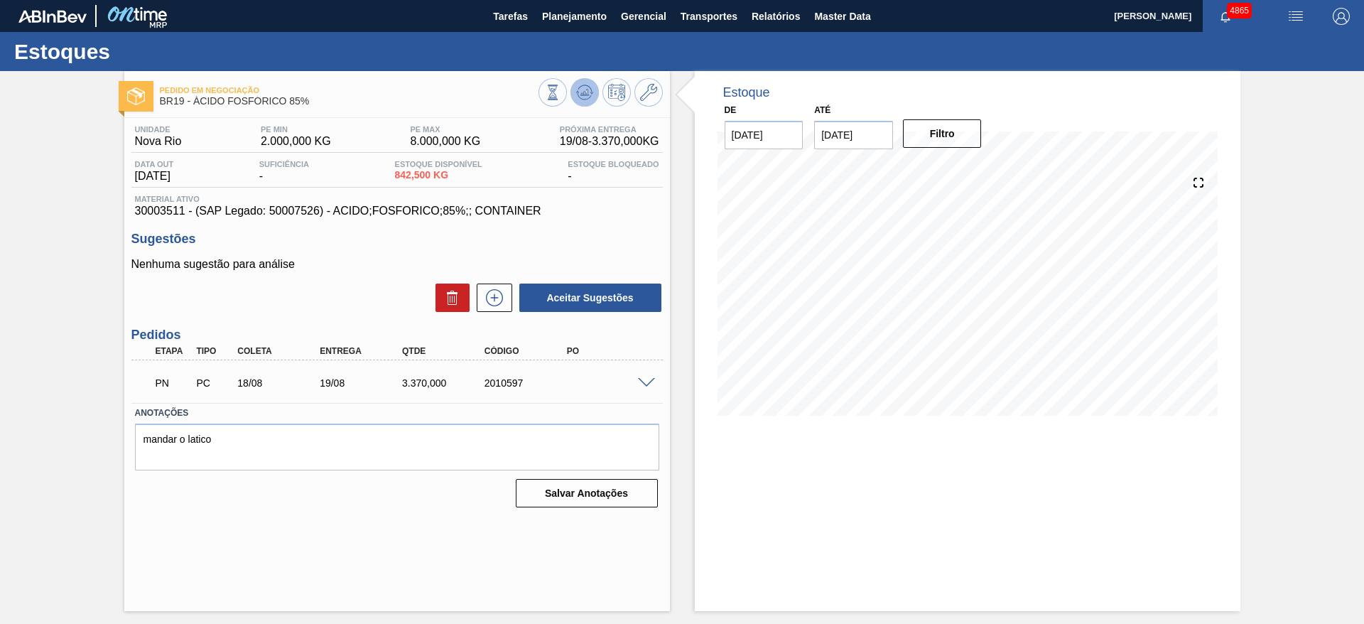
click at [584, 94] on icon at bounding box center [583, 94] width 1 height 4
